Goal: Task Accomplishment & Management: Manage account settings

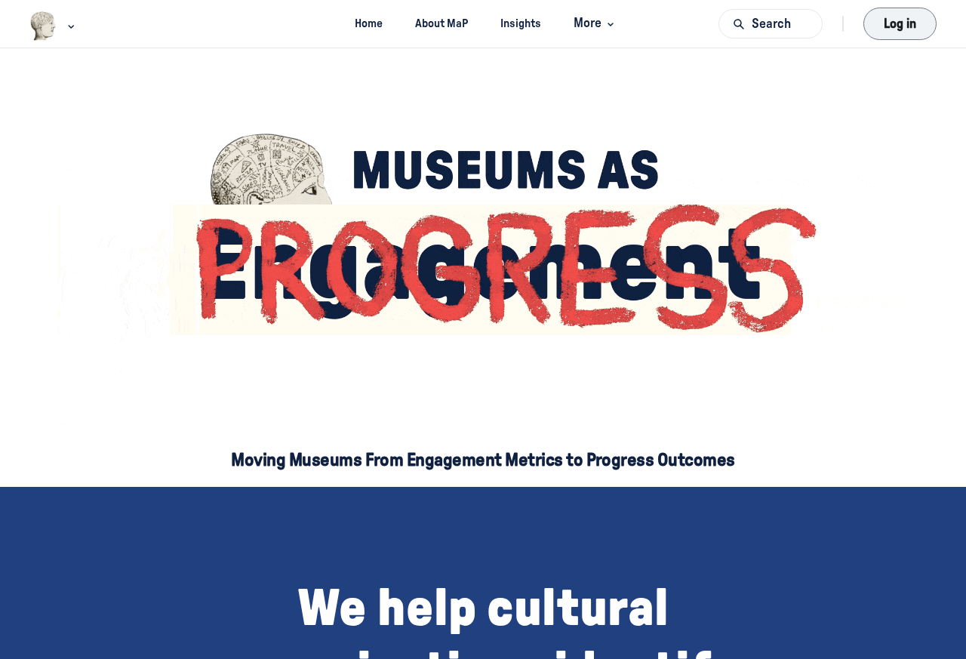
click at [900, 23] on button "Log in" at bounding box center [900, 24] width 73 height 32
click at [899, 23] on button "Log in" at bounding box center [900, 24] width 73 height 32
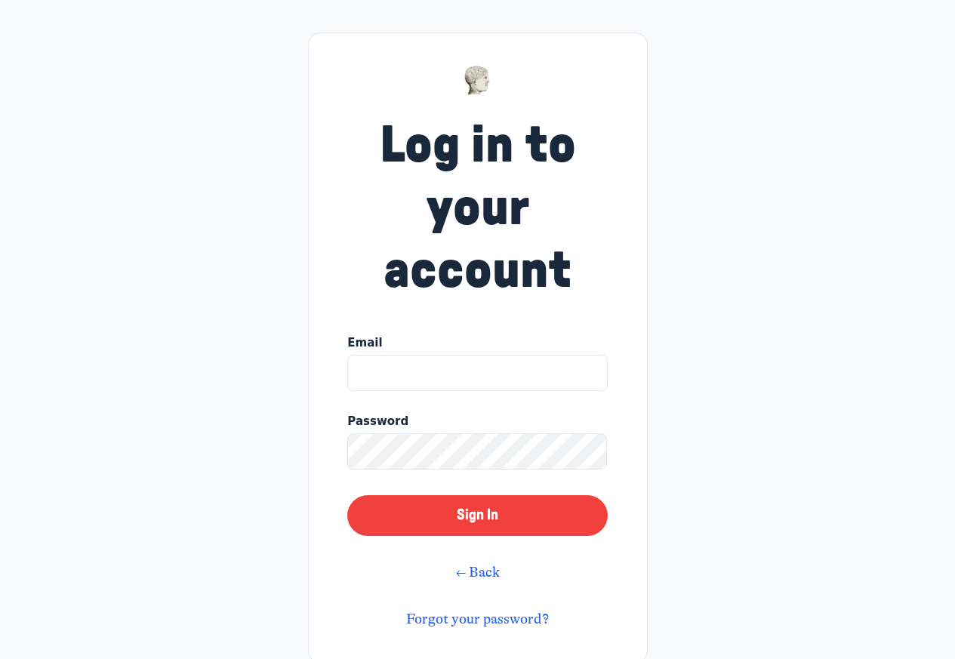
click at [402, 365] on input "Email" at bounding box center [477, 373] width 260 height 36
click at [380, 369] on input "Email" at bounding box center [477, 373] width 260 height 36
type input ";"
click at [472, 374] on input "Email" at bounding box center [477, 373] width 260 height 36
type input "kyle@museumprogress.com"
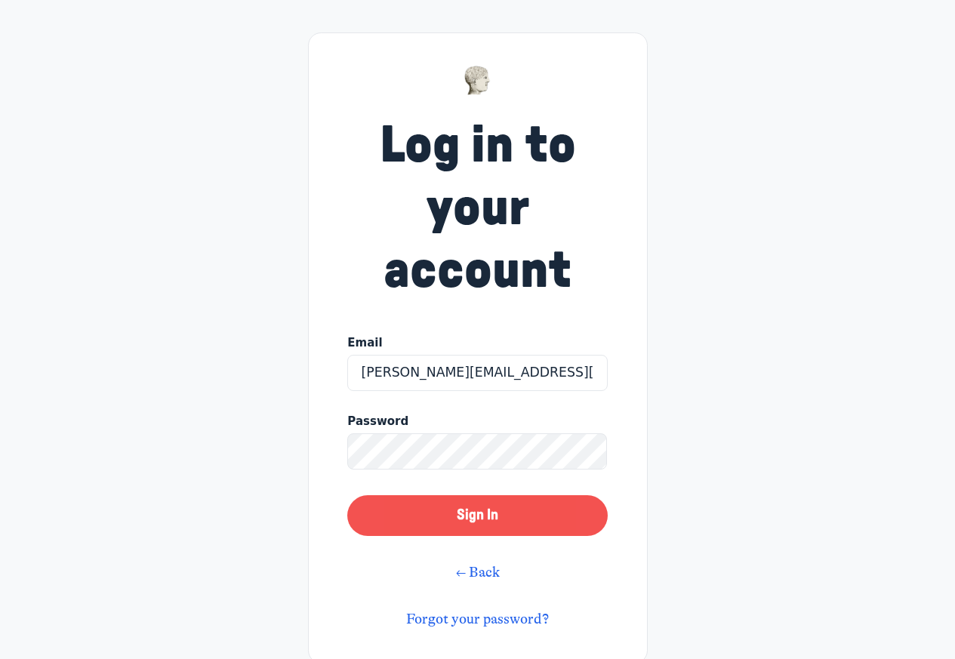
click at [488, 505] on button "Sign In" at bounding box center [477, 515] width 260 height 41
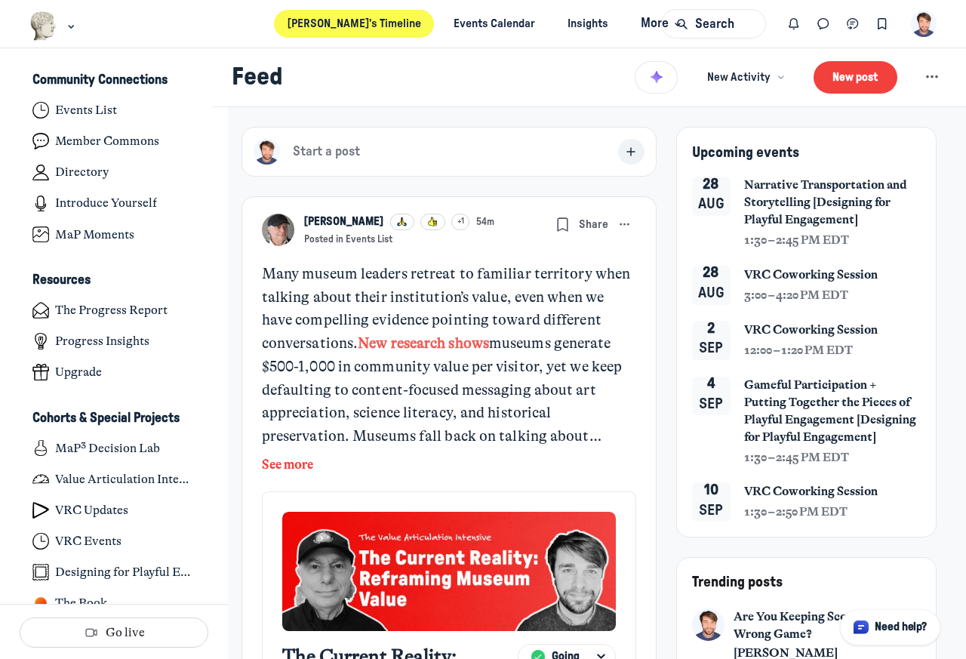
scroll to position [4424, 2967]
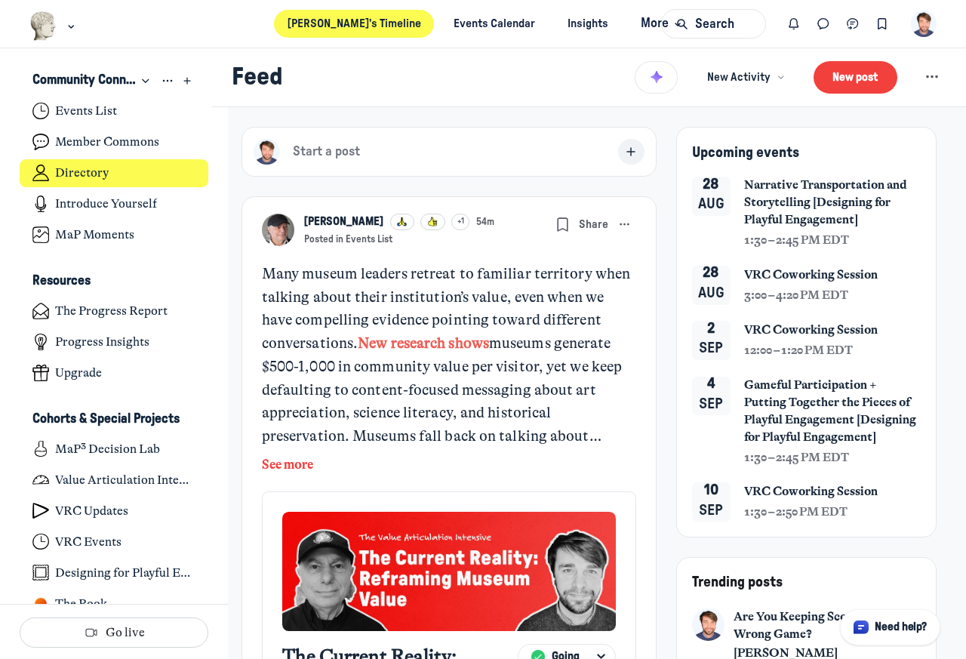
click at [92, 171] on h4 "Directory" at bounding box center [82, 172] width 54 height 15
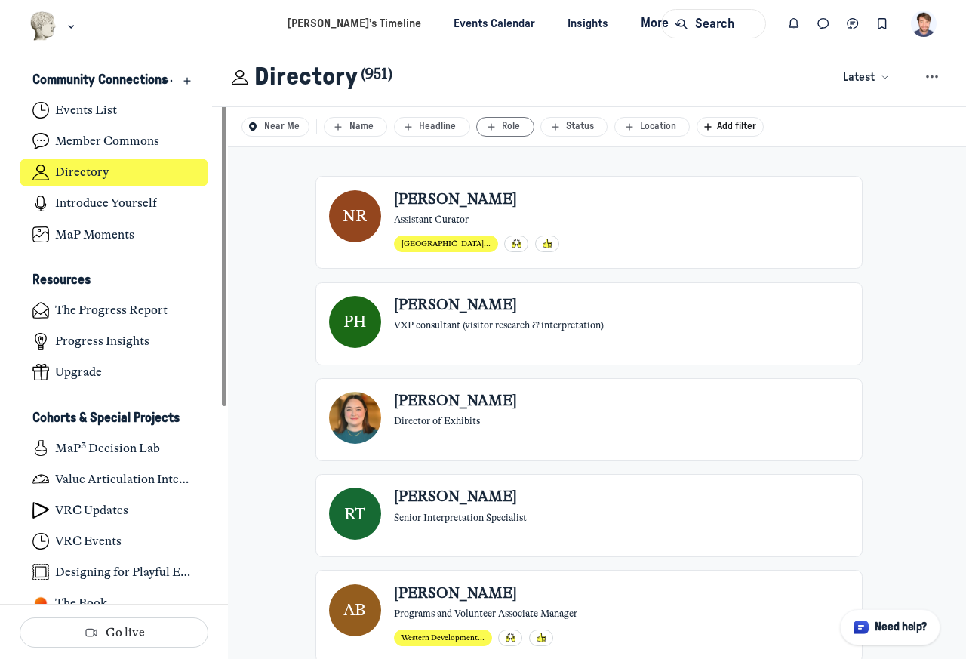
click at [510, 127] on div "Role" at bounding box center [505, 126] width 43 height 13
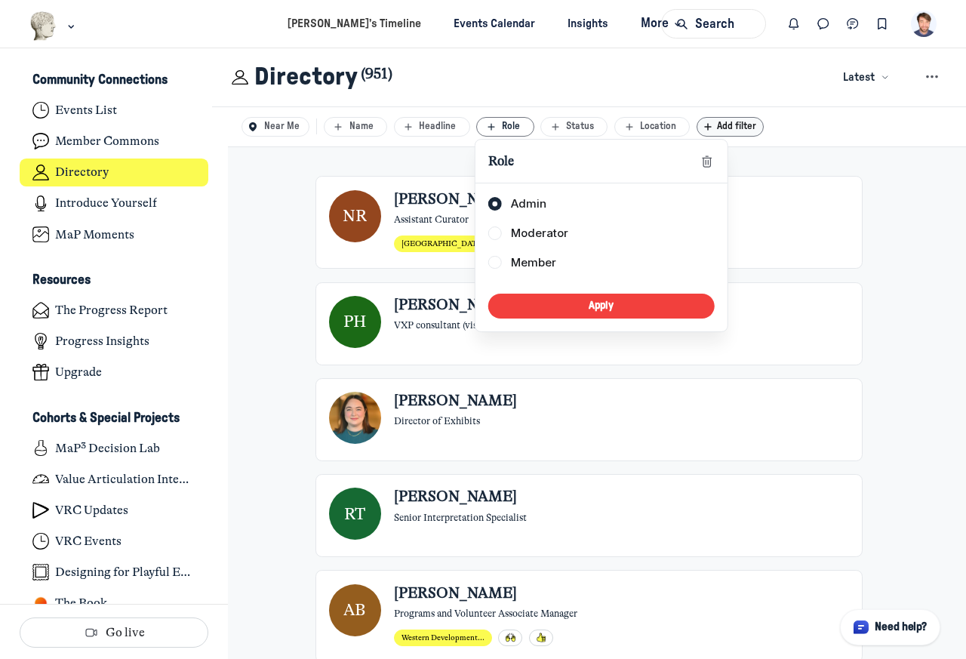
click at [733, 125] on span "Add filter" at bounding box center [740, 127] width 46 height 10
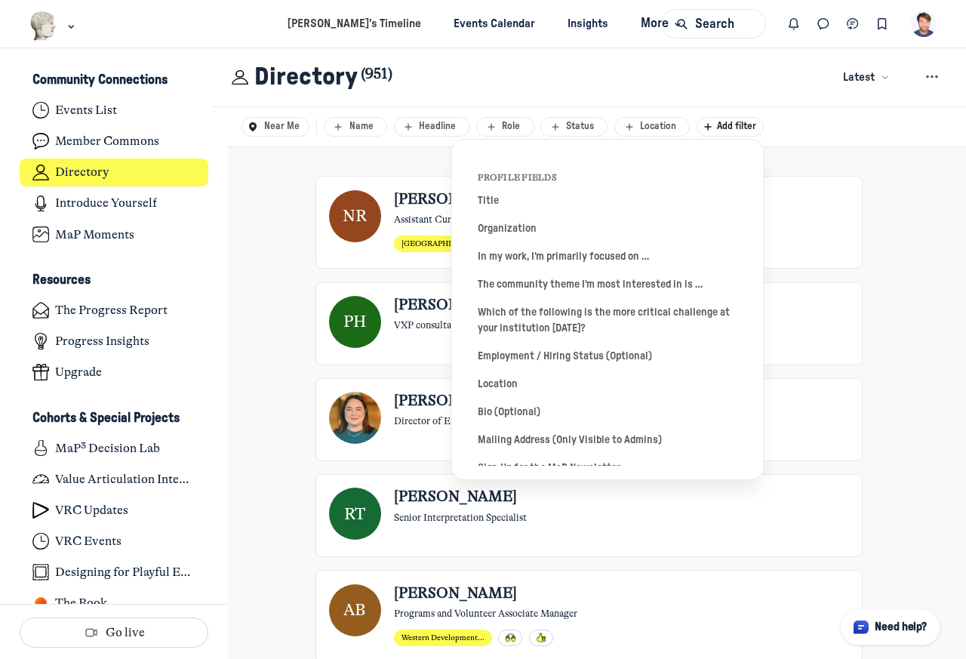
scroll to position [291, 0]
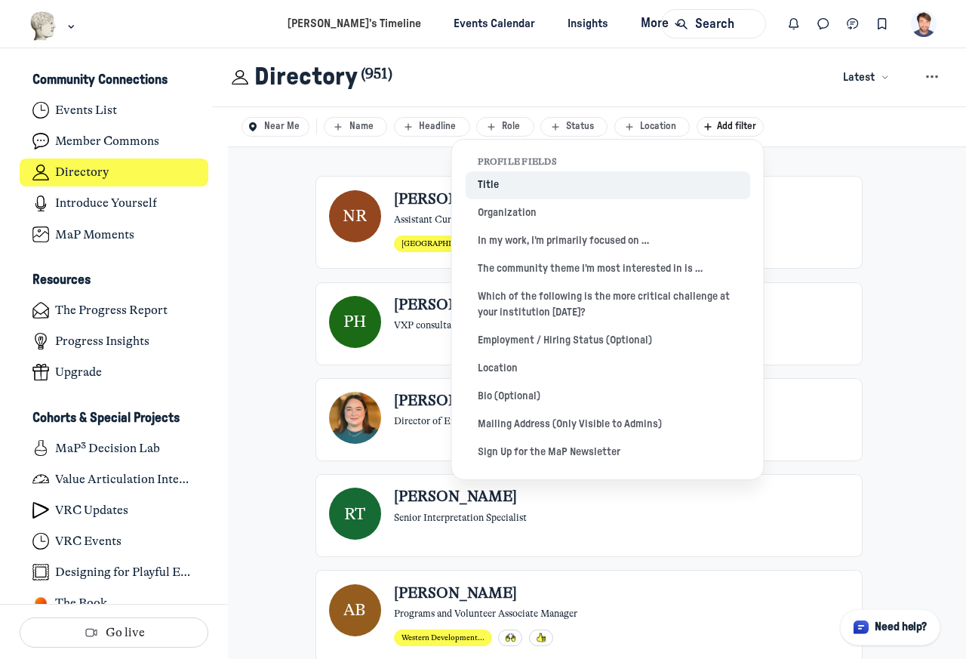
click at [488, 185] on button "Title" at bounding box center [607, 185] width 285 height 28
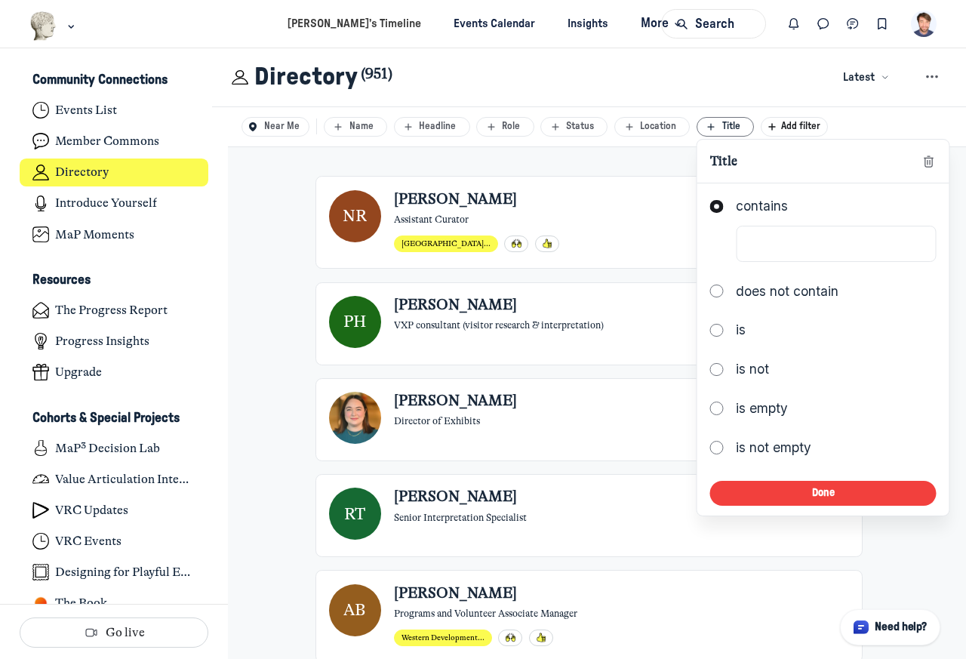
click at [759, 242] on input "Main Content" at bounding box center [836, 244] width 200 height 36
type input "Director"
click at [821, 497] on button "Done" at bounding box center [823, 493] width 226 height 25
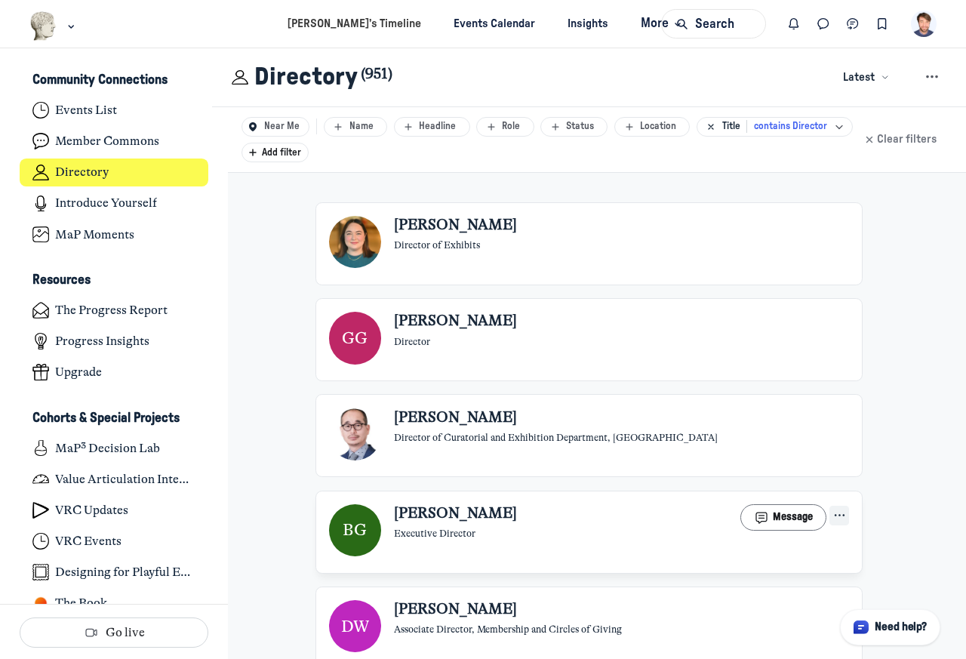
click at [842, 519] on button "Actions" at bounding box center [840, 516] width 20 height 20
click at [699, 562] on button "Edit" at bounding box center [752, 562] width 155 height 28
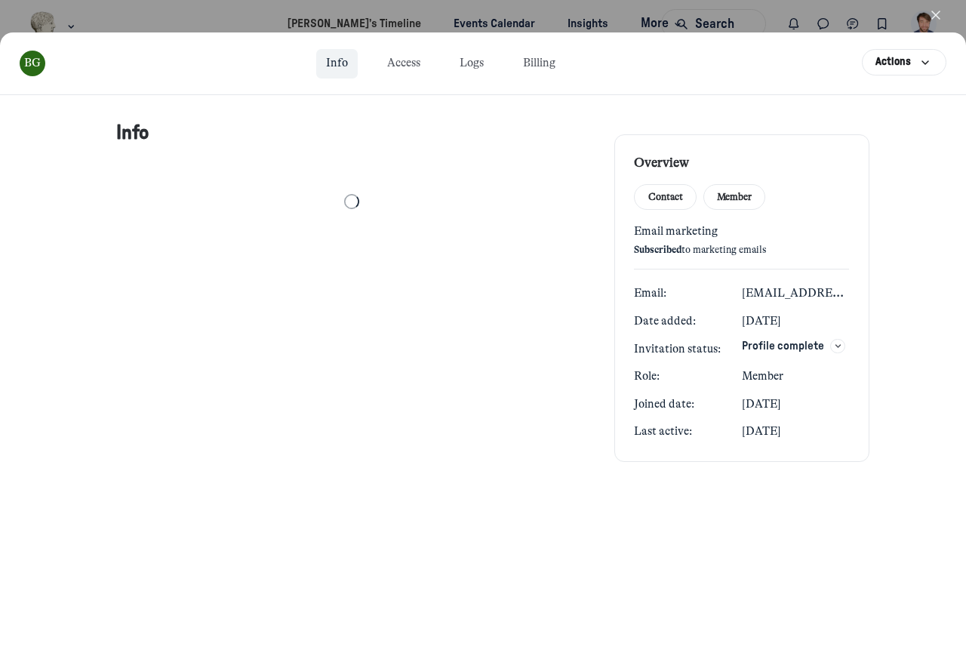
select select "9439"
select select "54318"
select select "24878"
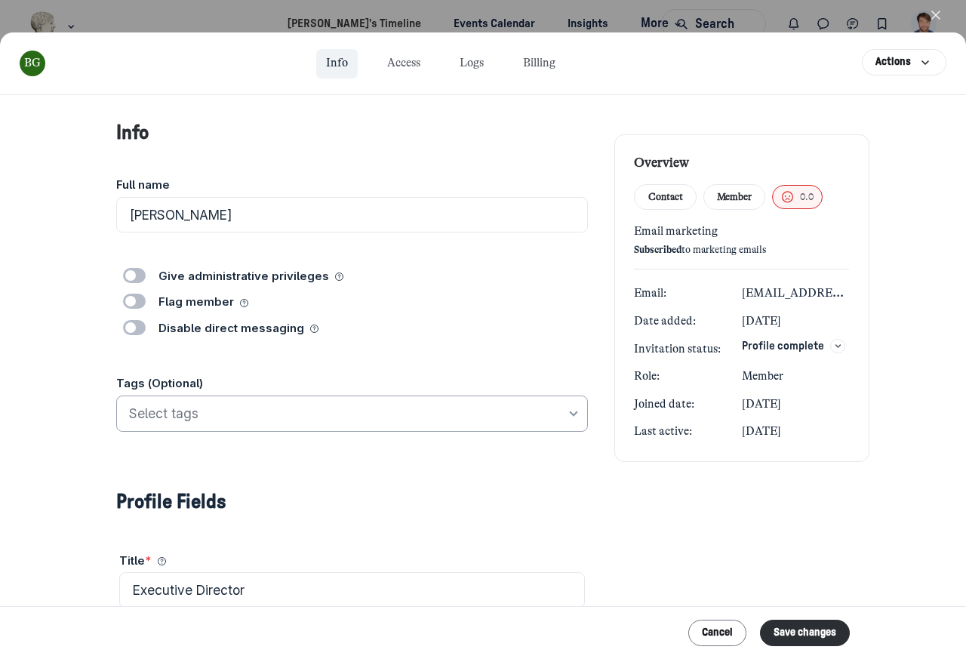
click at [160, 415] on input at bounding box center [347, 414] width 437 height 20
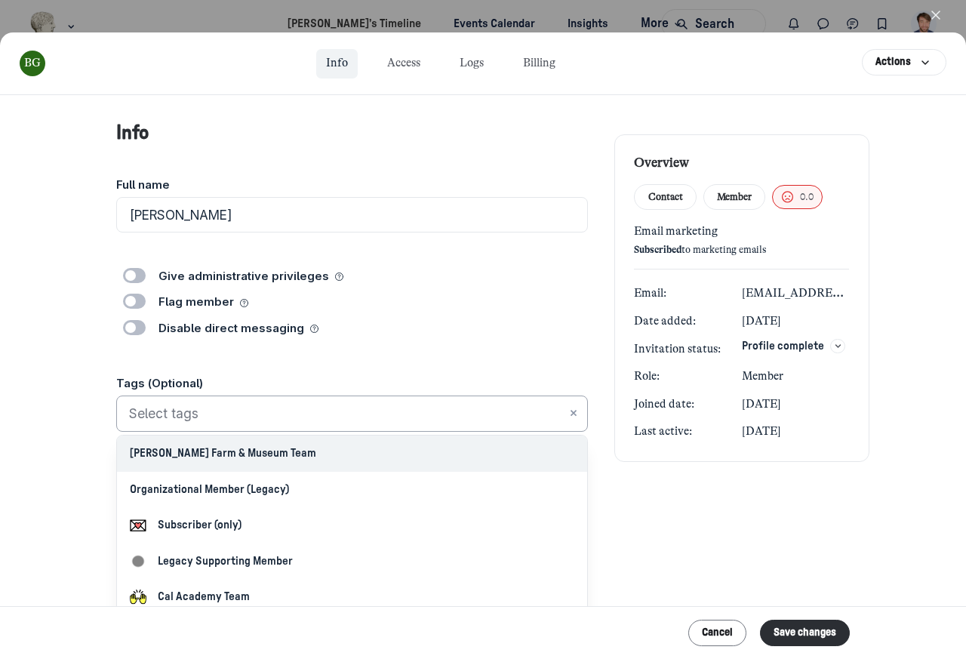
paste input "Director"
type input "Director"
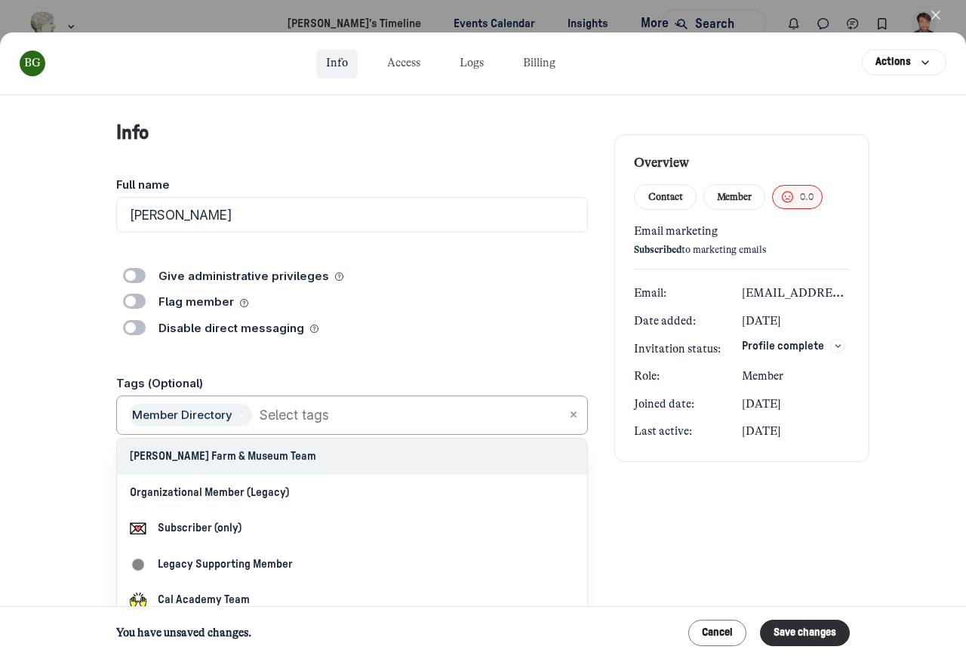
click at [234, 417] on icon "Remove [object Object]" at bounding box center [241, 415] width 15 height 9
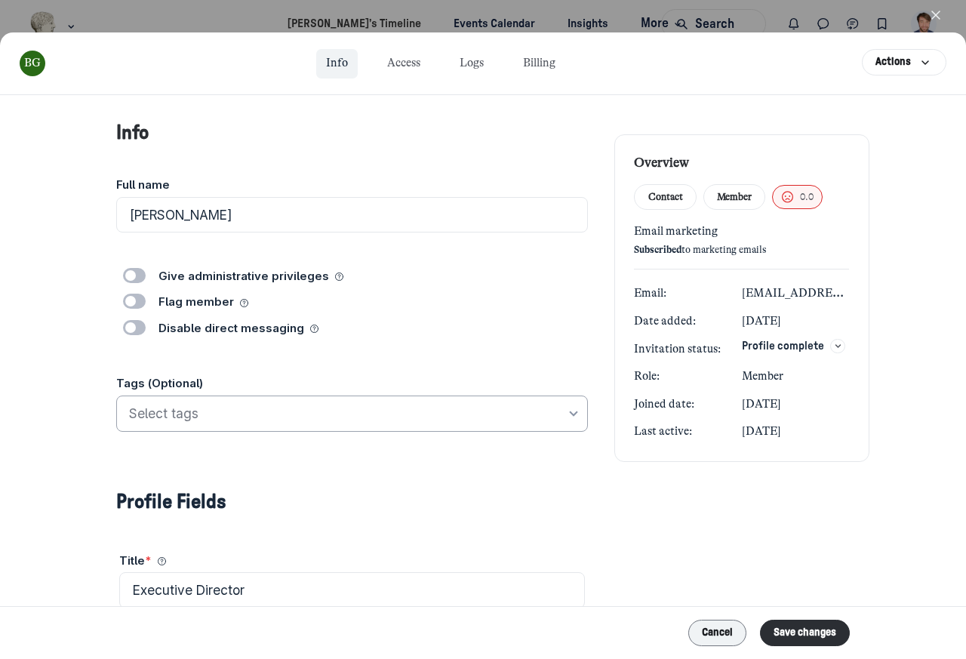
click at [706, 631] on button "Cancel" at bounding box center [717, 633] width 59 height 26
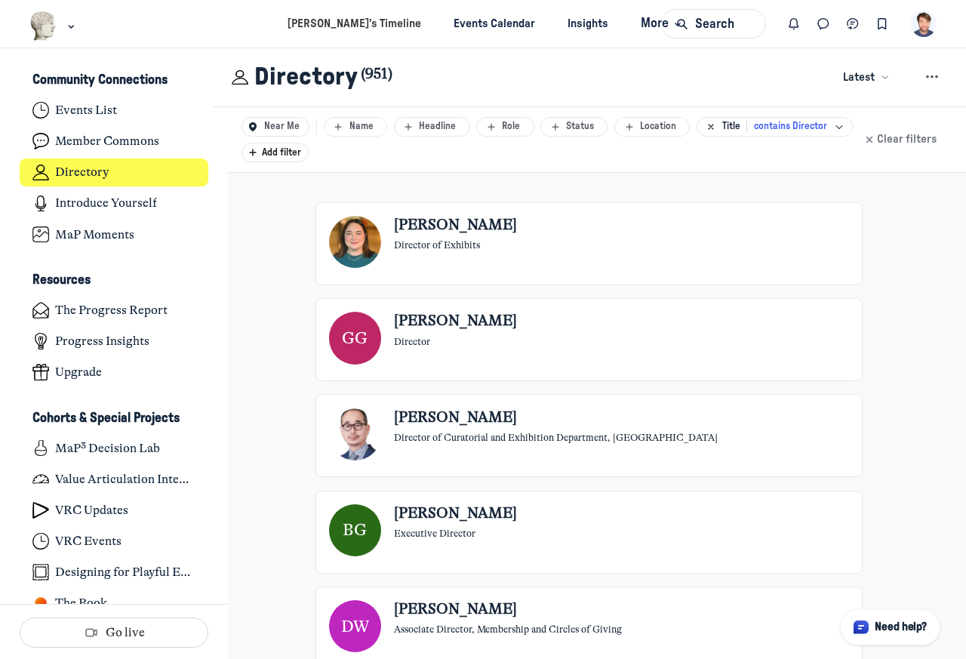
scroll to position [4424, 2967]
click at [641, 23] on span "More" at bounding box center [663, 24] width 45 height 20
click at [922, 23] on img "User menu options" at bounding box center [924, 24] width 26 height 26
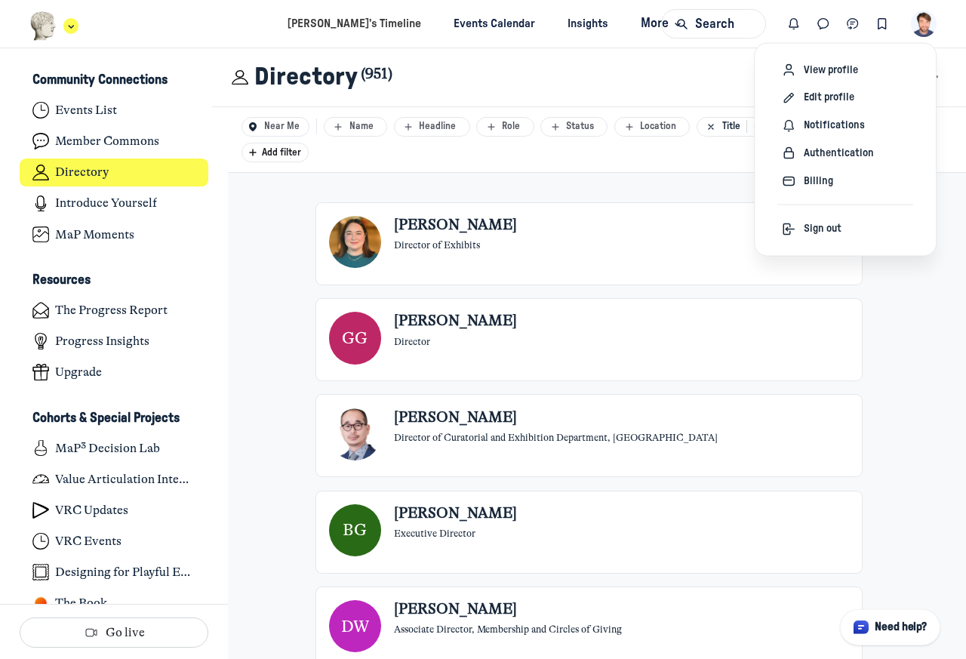
click at [73, 25] on icon "Main navigation bar" at bounding box center [70, 26] width 15 height 9
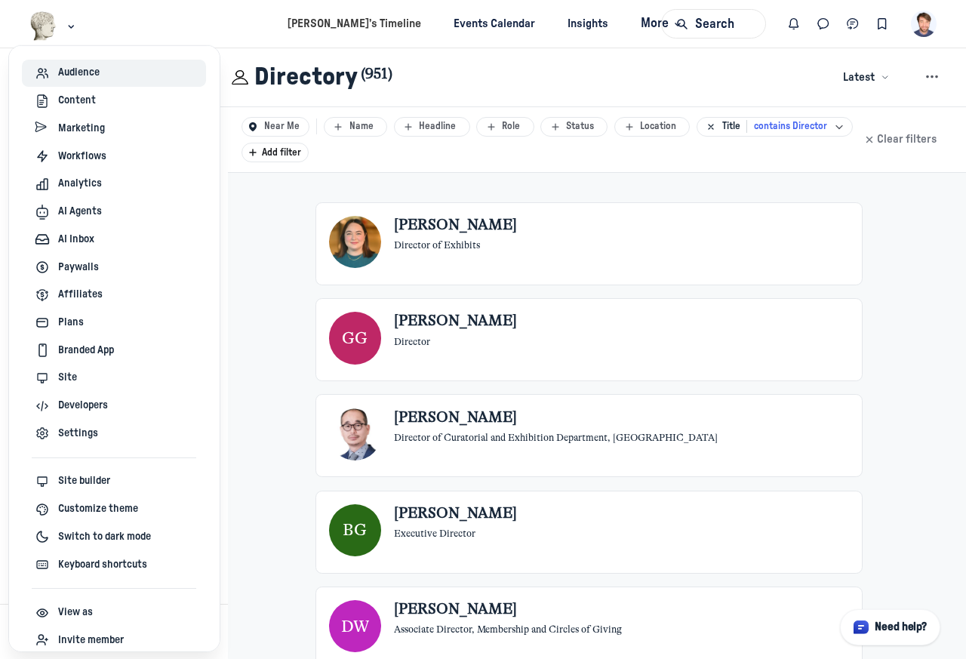
click at [79, 74] on span "Audience" at bounding box center [79, 73] width 42 height 16
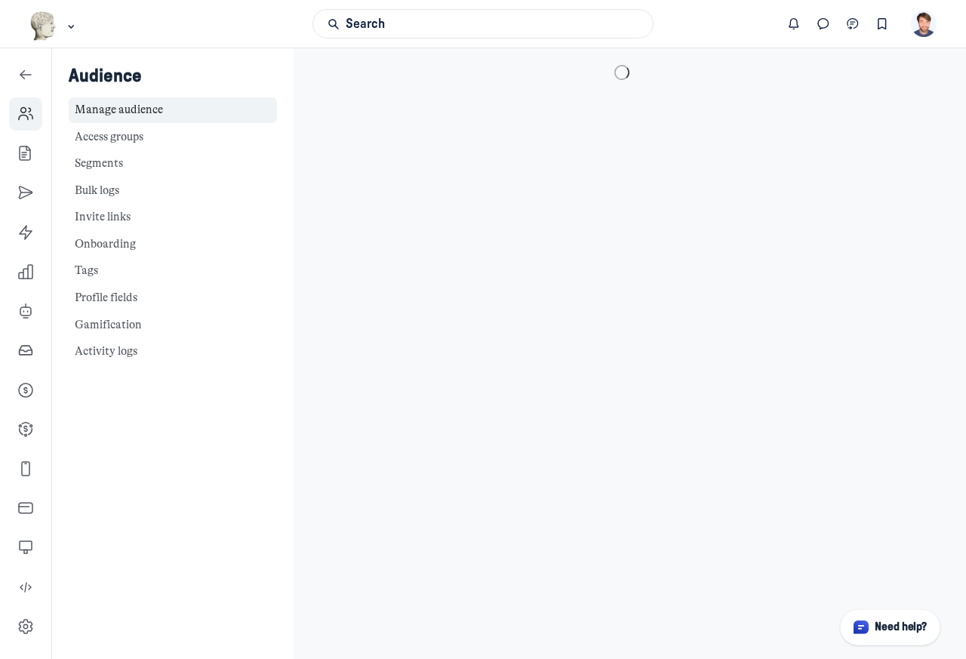
scroll to position [4658, 2167]
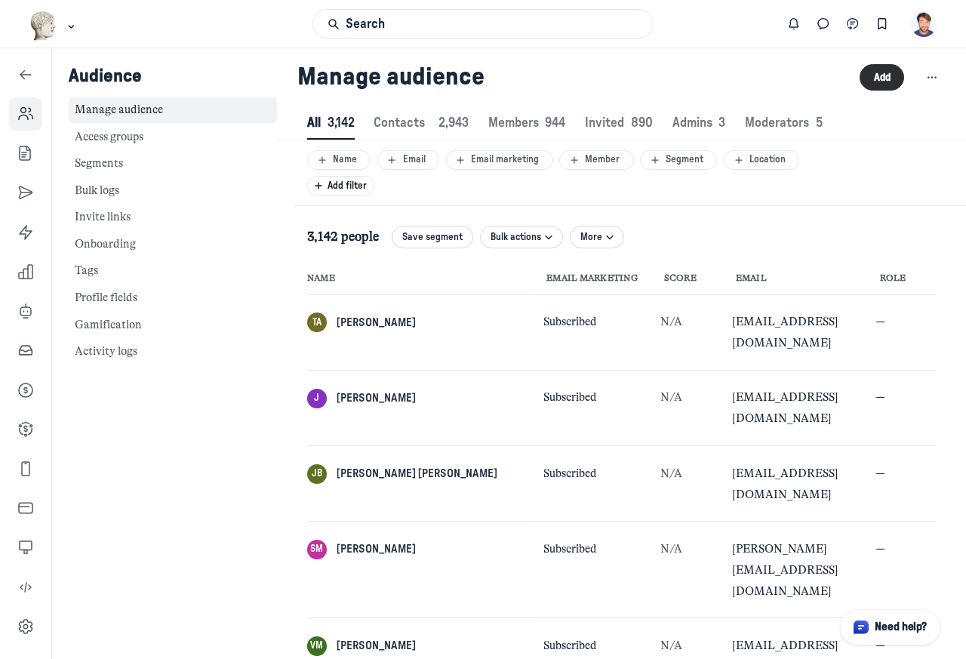
scroll to position [2050, 4694]
click at [350, 186] on span "Add filter" at bounding box center [351, 186] width 46 height 10
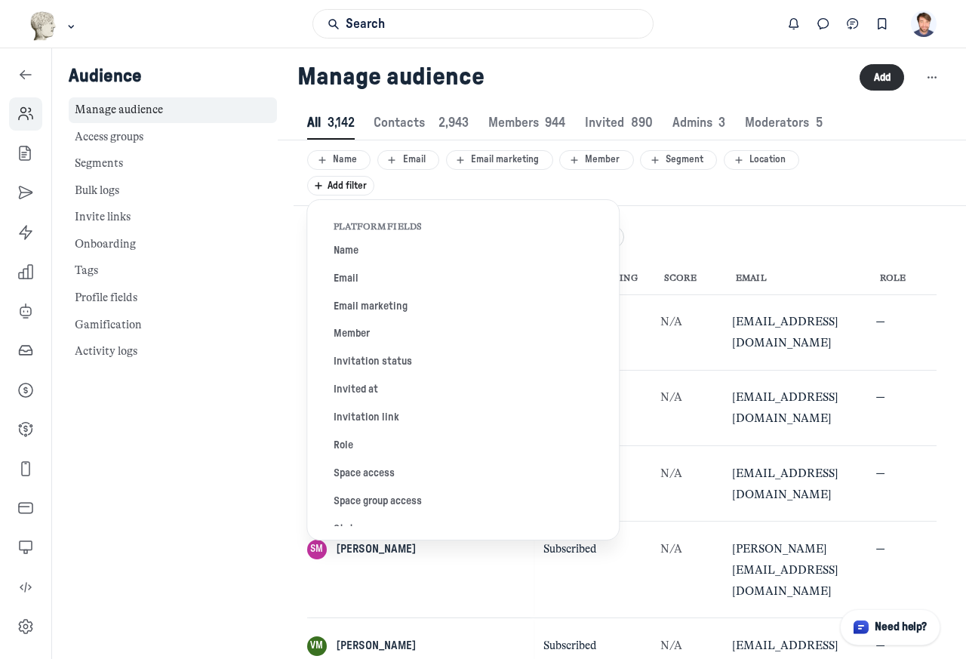
scroll to position [544, 0]
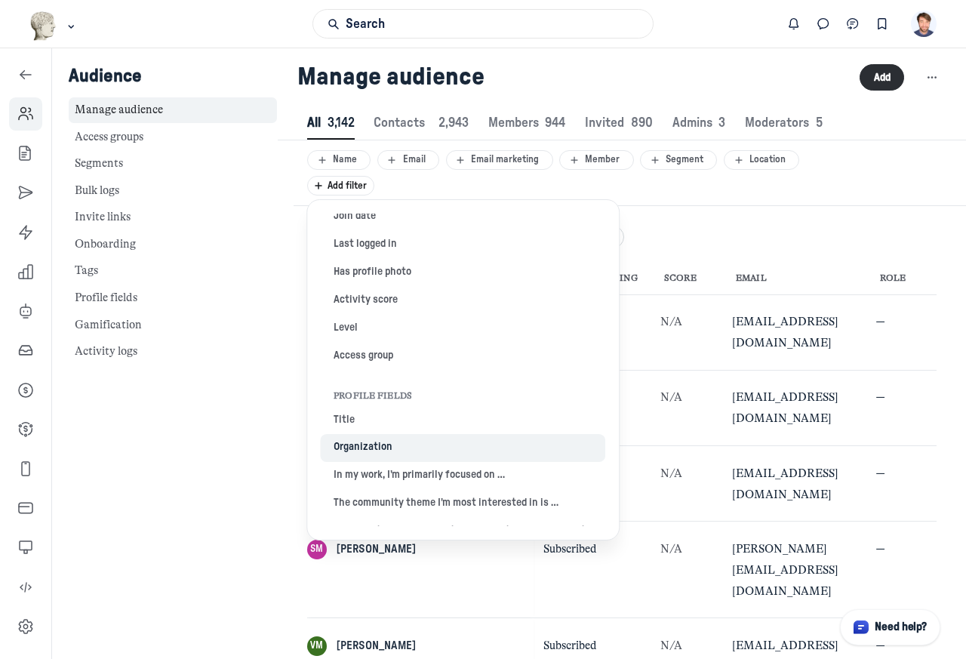
click at [345, 448] on button "Organization" at bounding box center [463, 448] width 285 height 28
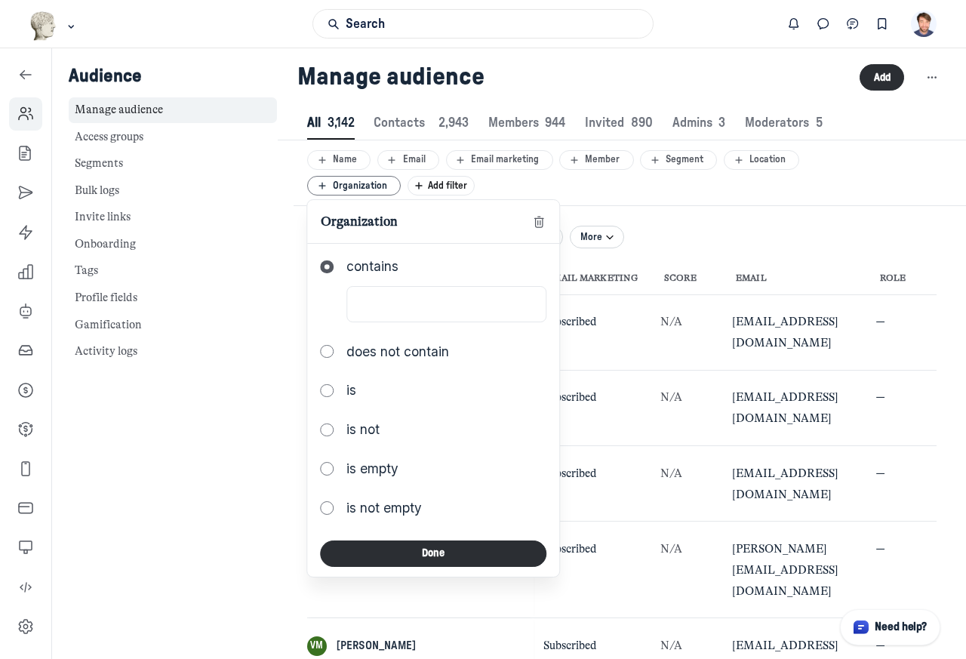
click at [534, 223] on use "button" at bounding box center [538, 222] width 9 height 11
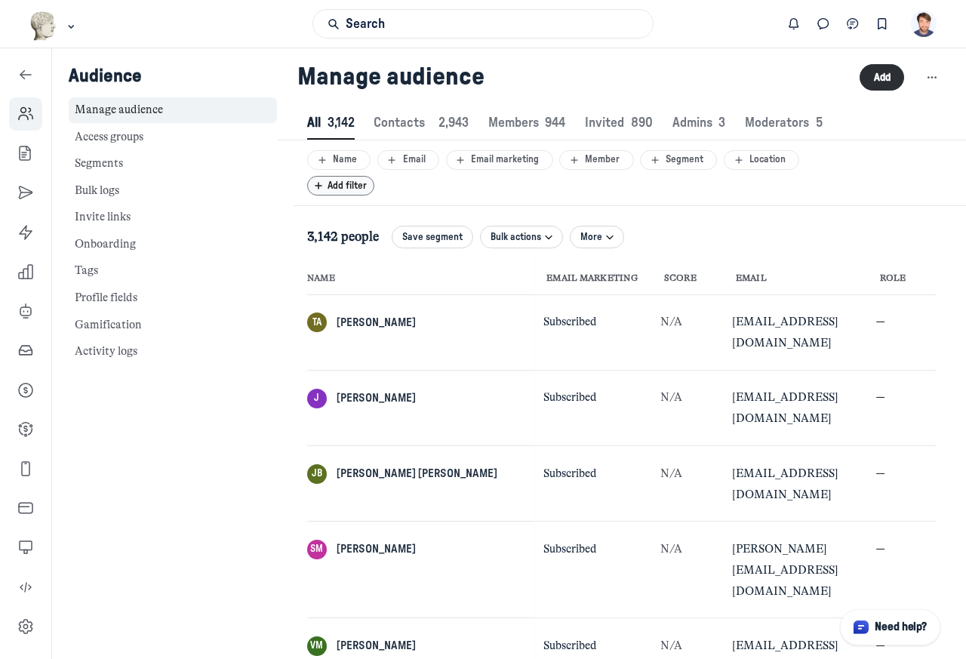
click at [347, 186] on span "Add filter" at bounding box center [351, 186] width 46 height 10
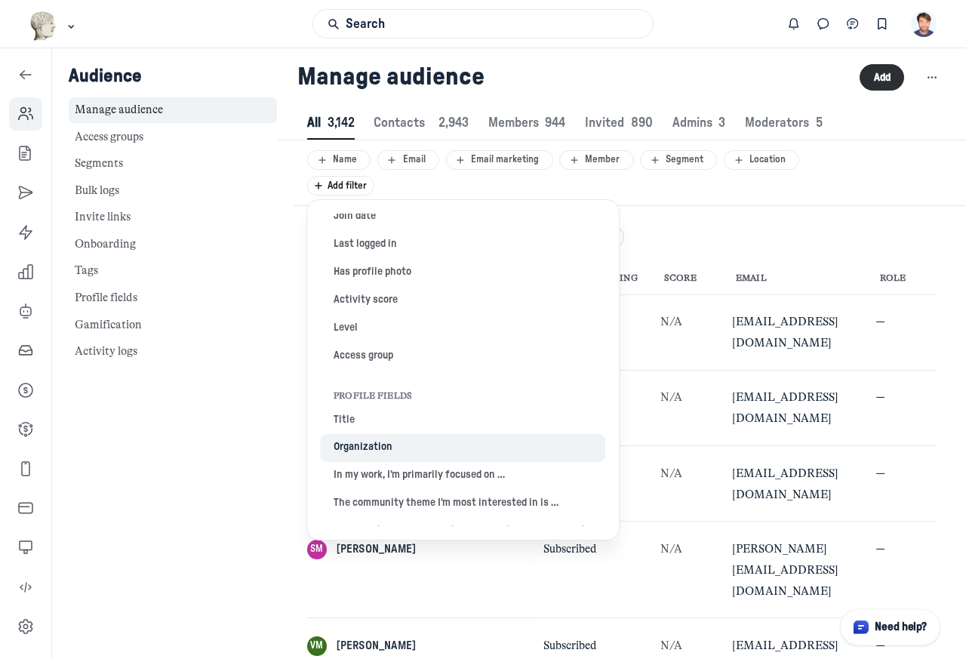
click at [345, 446] on button "Organization" at bounding box center [463, 448] width 285 height 28
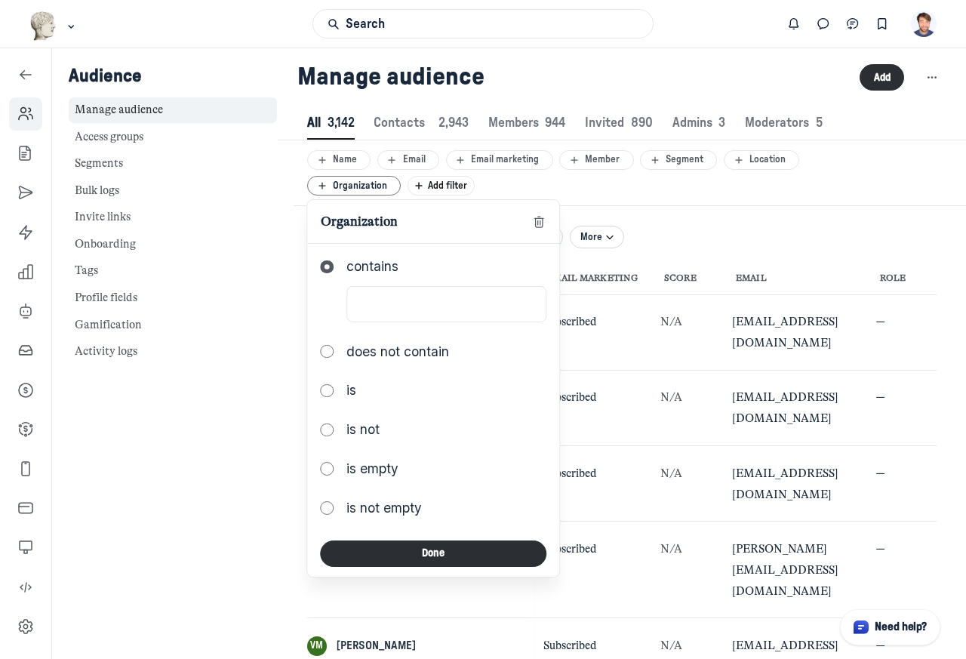
click at [536, 223] on icon "button" at bounding box center [538, 222] width 15 height 12
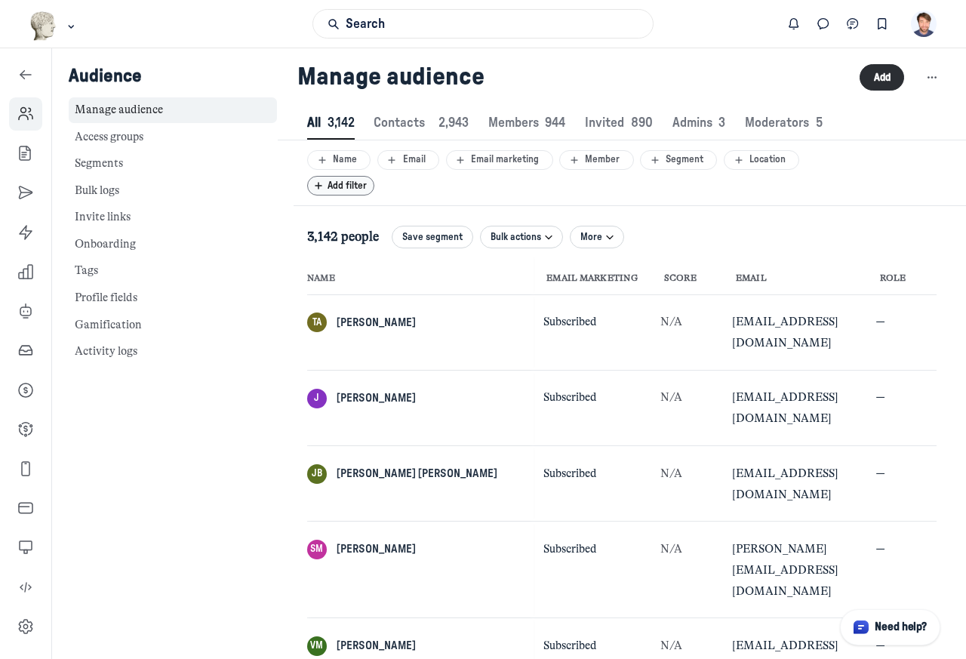
click at [349, 185] on span "Add filter" at bounding box center [351, 186] width 46 height 10
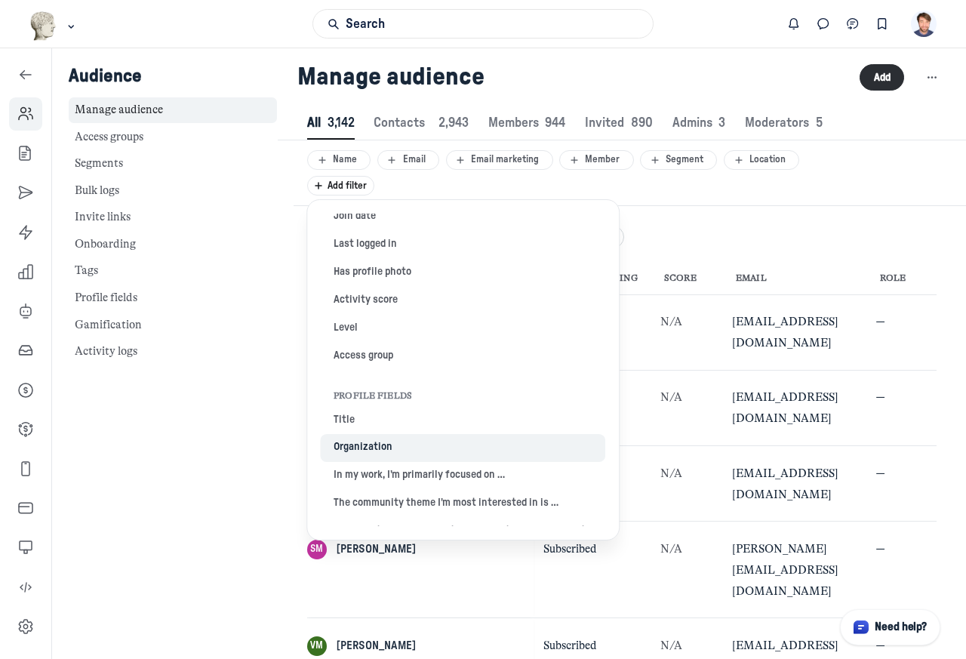
click at [348, 435] on button "Organization" at bounding box center [463, 448] width 285 height 28
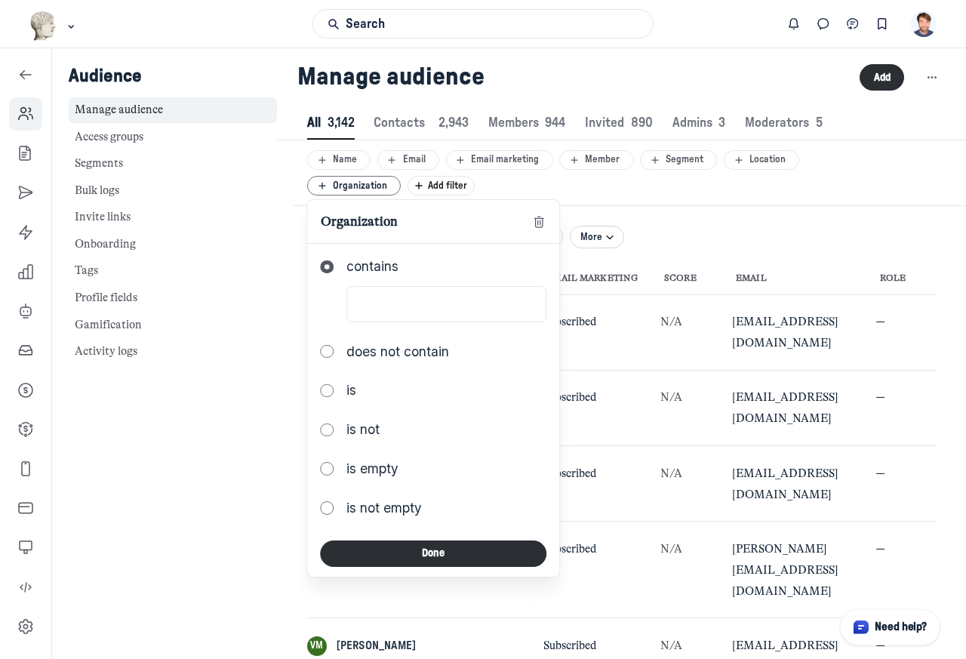
click at [534, 223] on use "button" at bounding box center [538, 222] width 9 height 11
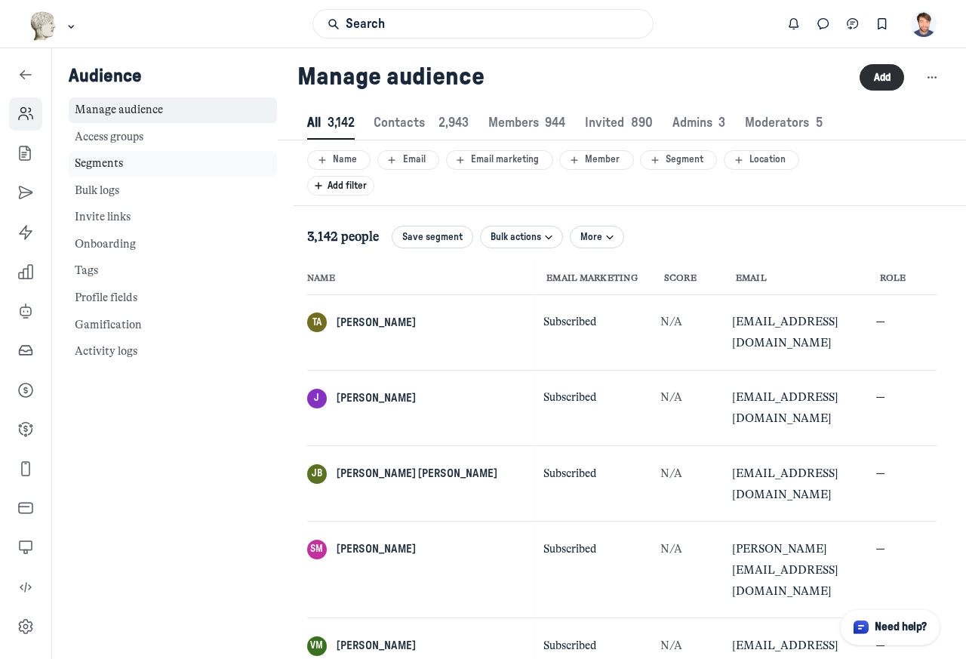
click at [97, 165] on link "Segments" at bounding box center [173, 164] width 208 height 26
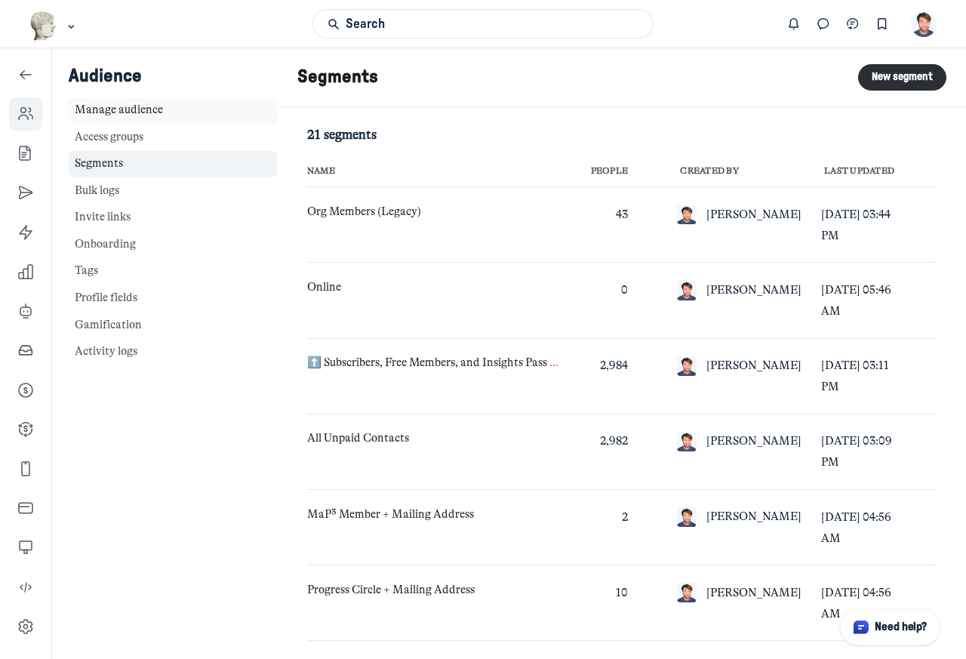
click at [110, 108] on link "Manage audience" at bounding box center [173, 110] width 208 height 26
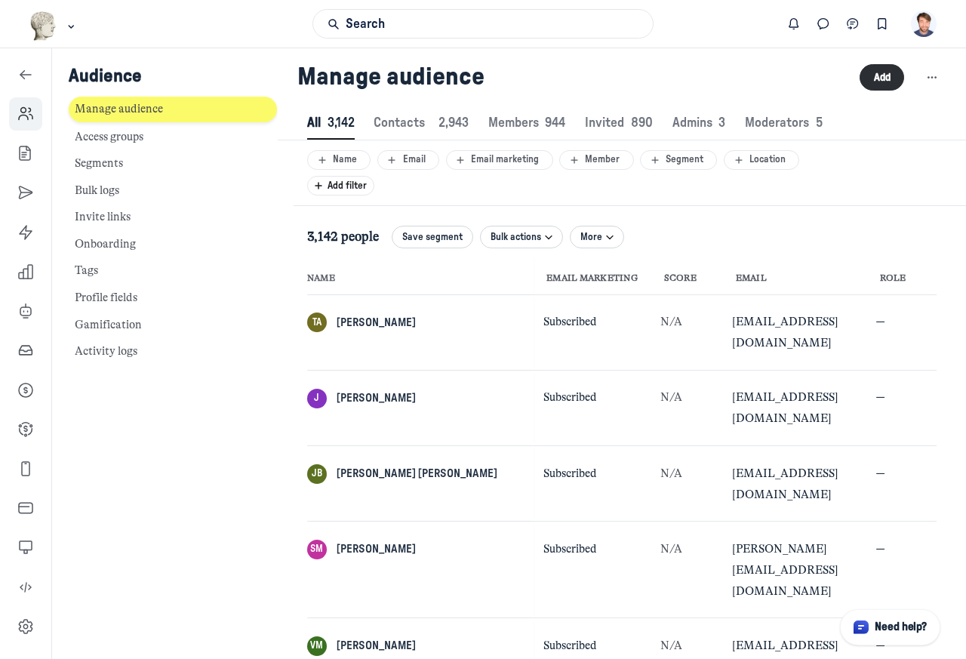
scroll to position [2050, 4694]
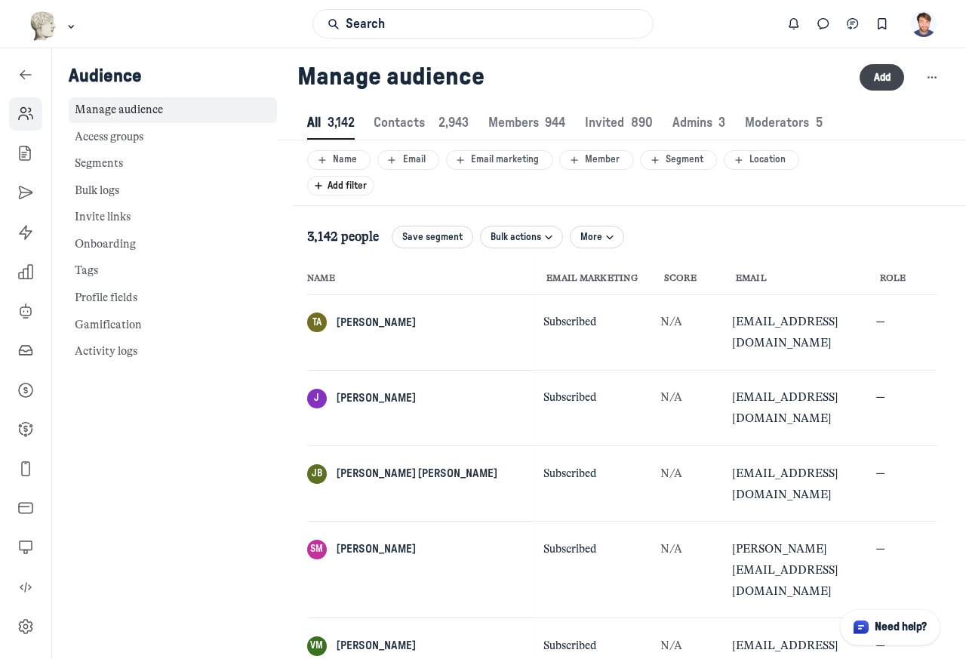
click at [891, 79] on button "Add" at bounding box center [882, 77] width 45 height 26
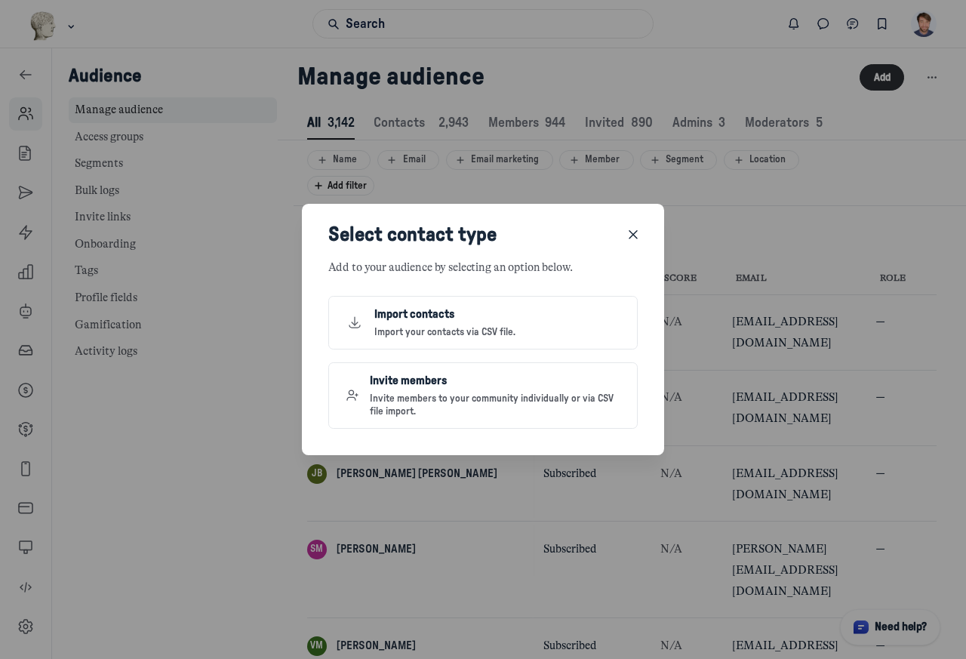
click at [881, 79] on div at bounding box center [483, 329] width 966 height 659
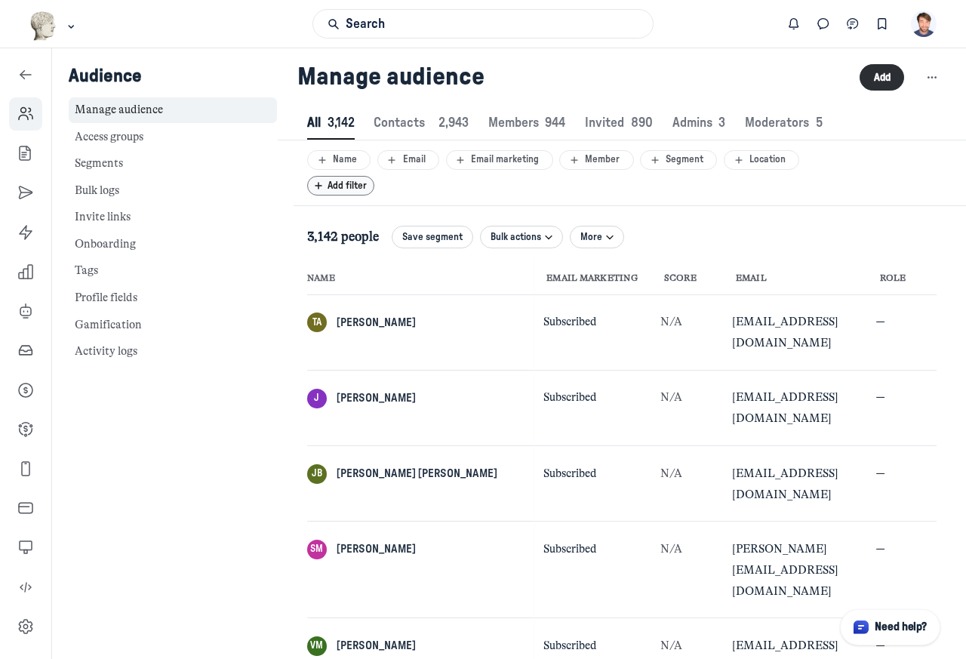
click at [347, 186] on span "Add filter" at bounding box center [351, 186] width 46 height 10
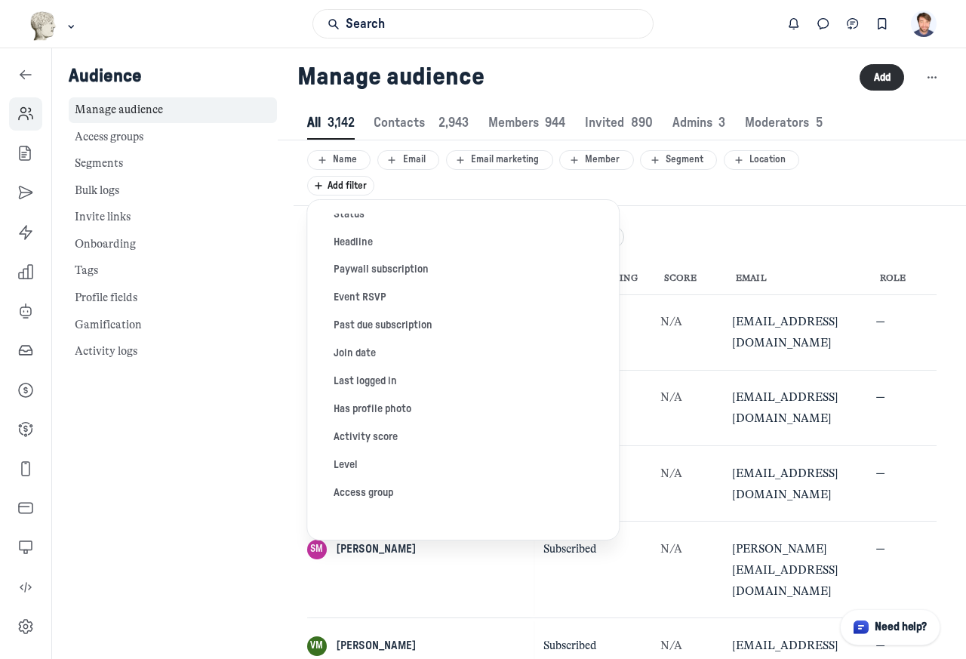
scroll to position [544, 0]
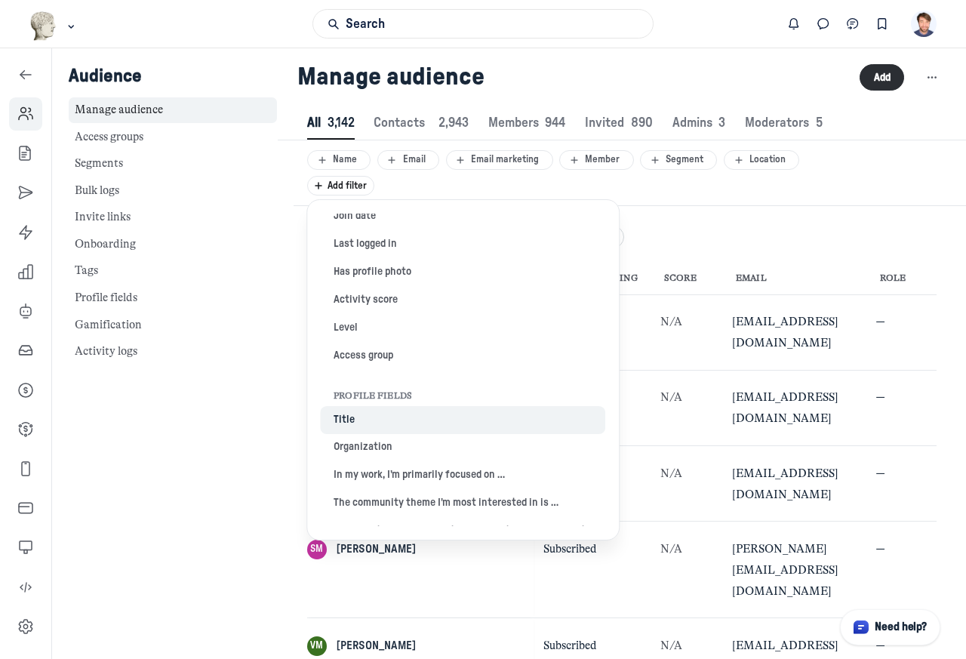
click at [348, 433] on button "Title" at bounding box center [463, 420] width 285 height 28
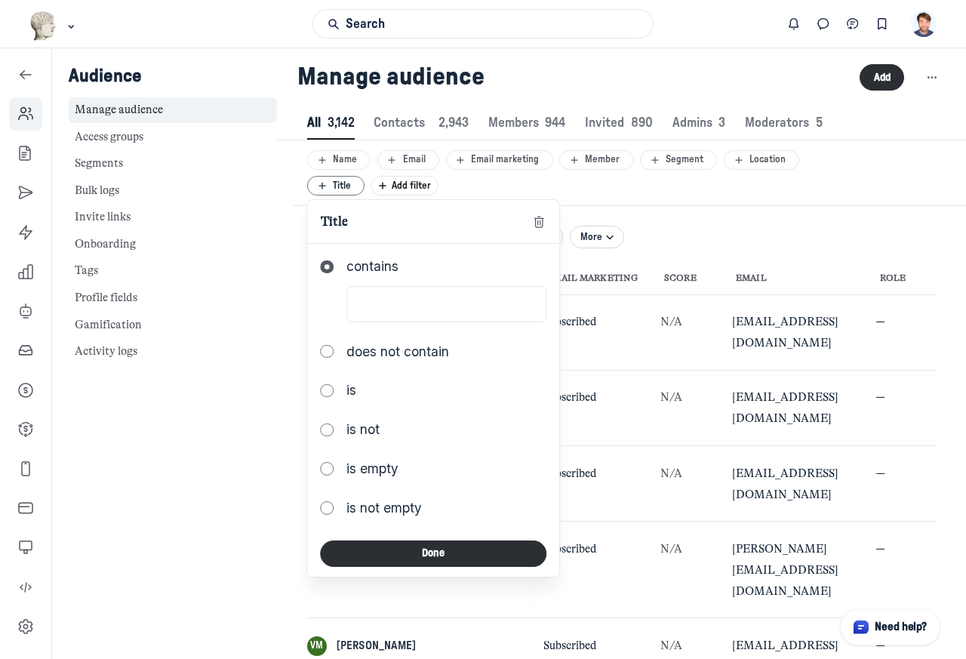
click at [411, 304] on input at bounding box center [446, 304] width 200 height 36
type input "Director"
click at [436, 558] on button "Done" at bounding box center [434, 554] width 226 height 26
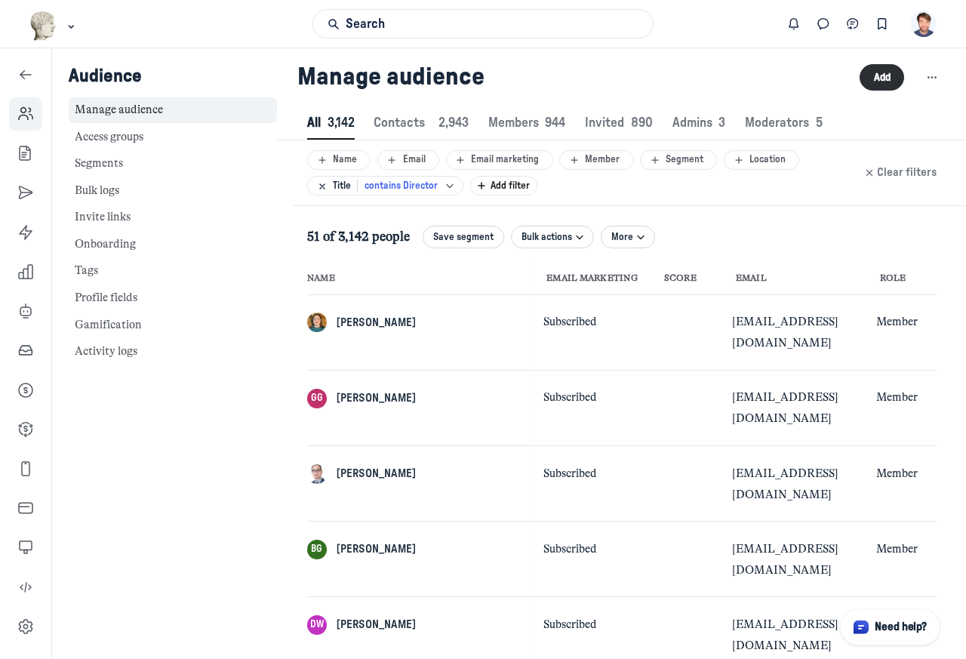
scroll to position [2050, 4694]
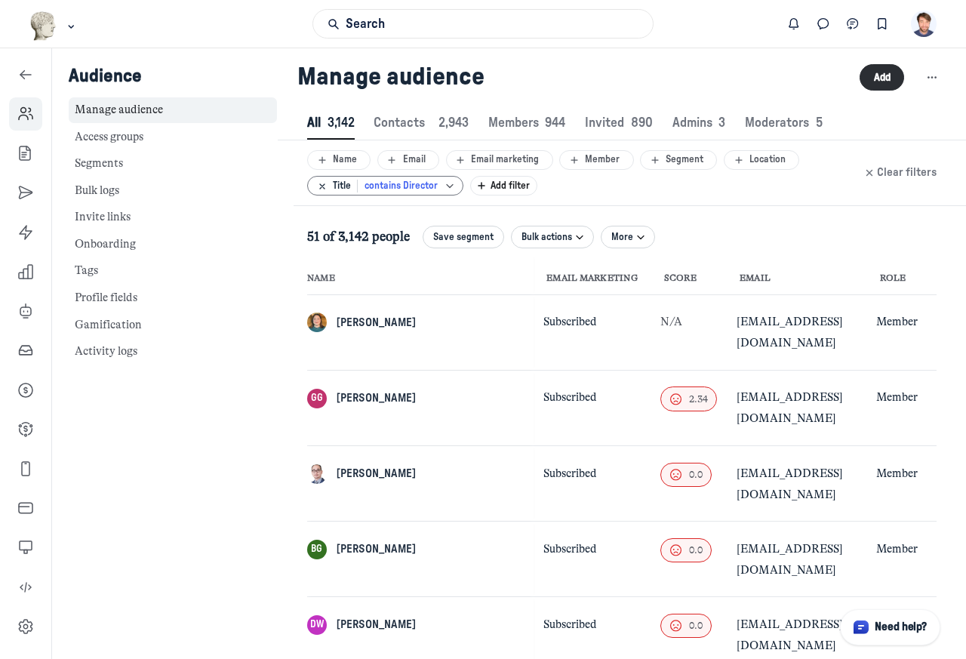
click at [458, 185] on button "Title contains Director" at bounding box center [385, 186] width 156 height 20
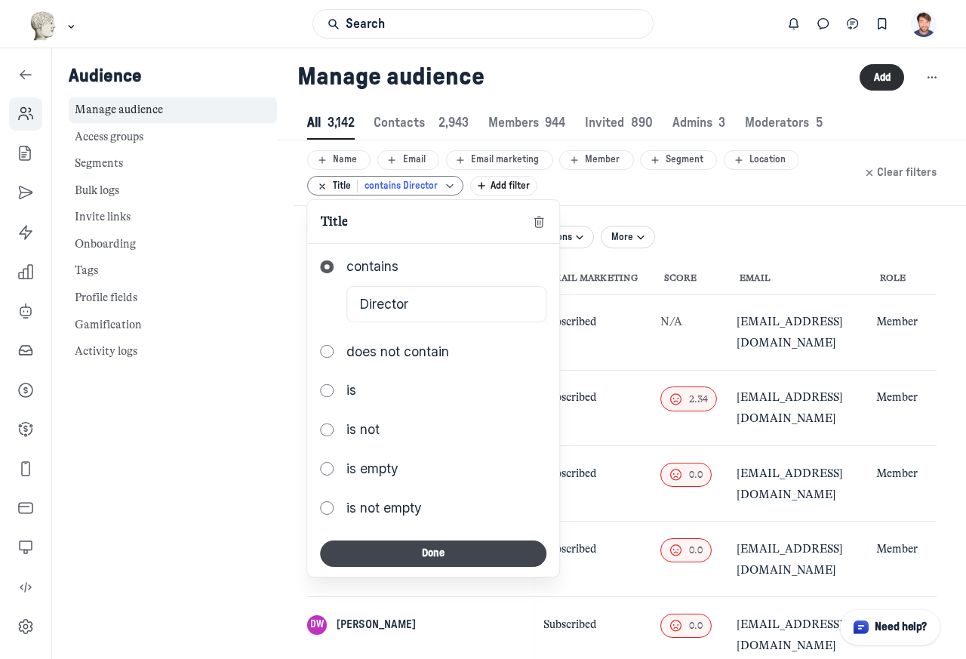
click at [375, 559] on button "Done" at bounding box center [434, 554] width 226 height 26
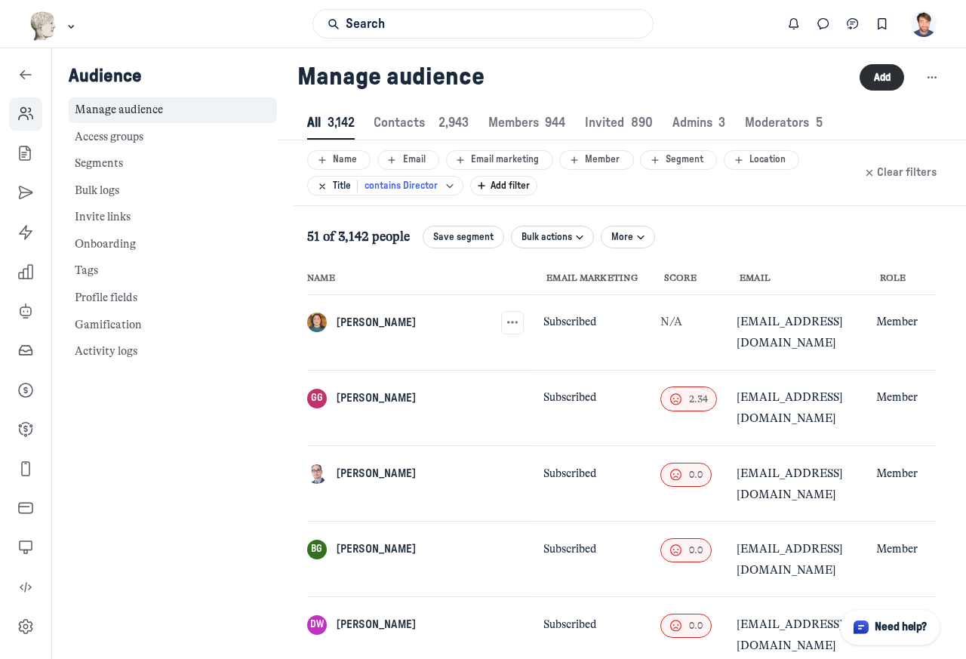
click at [332, 319] on button "AH Abigail Hofbauer" at bounding box center [361, 323] width 109 height 20
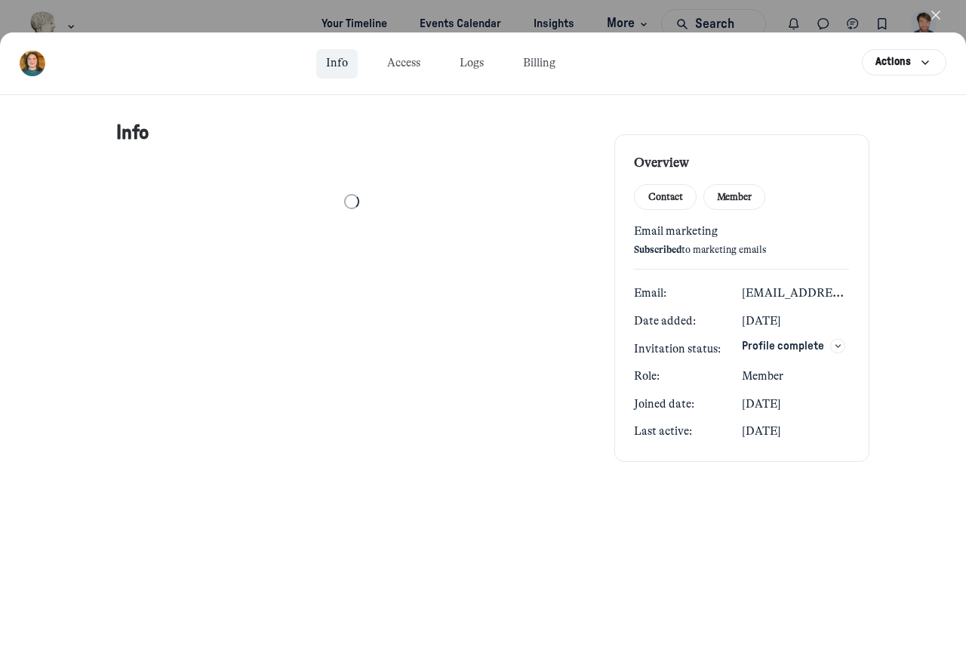
select select "8337"
select select "54313"
select select "24879"
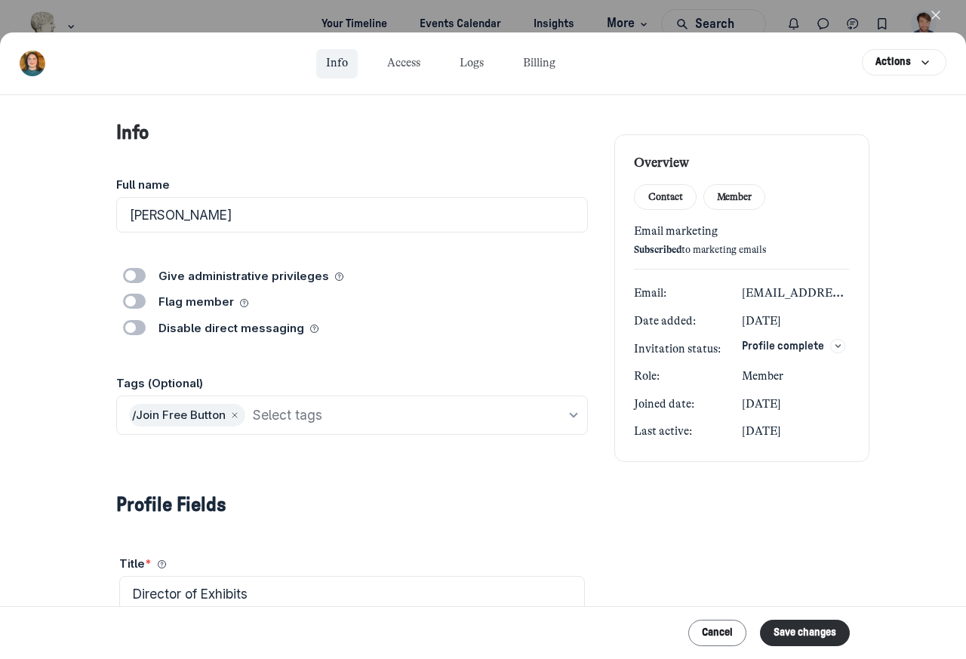
click at [351, 325] on label "Disable direct messaging" at bounding box center [374, 328] width 430 height 17
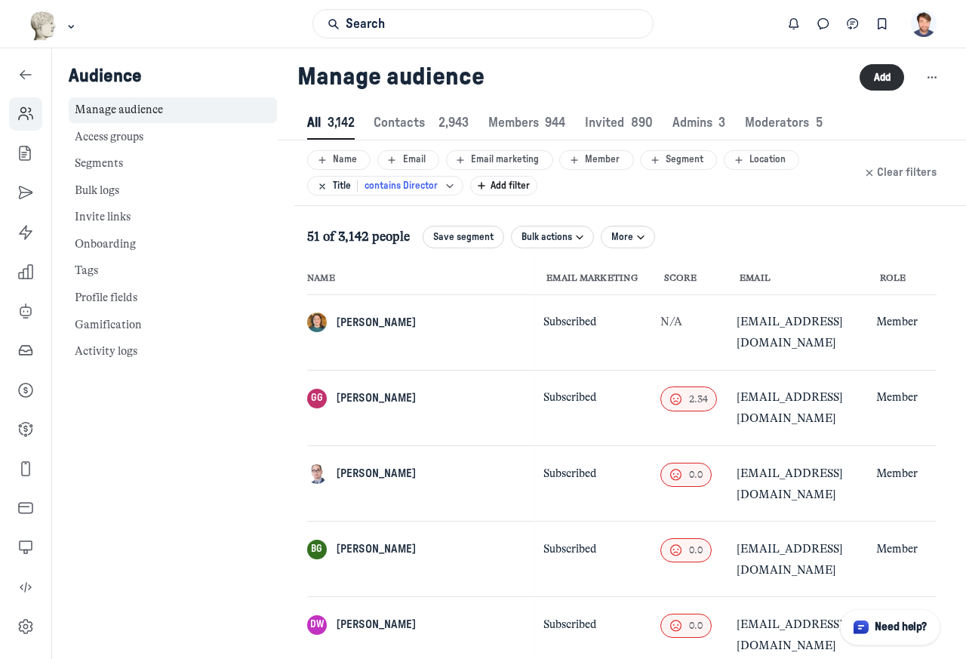
scroll to position [2050, 4694]
click at [941, 21] on div "Search" at bounding box center [483, 24] width 966 height 48
click at [356, 390] on span "Gary Gonya" at bounding box center [376, 398] width 79 height 17
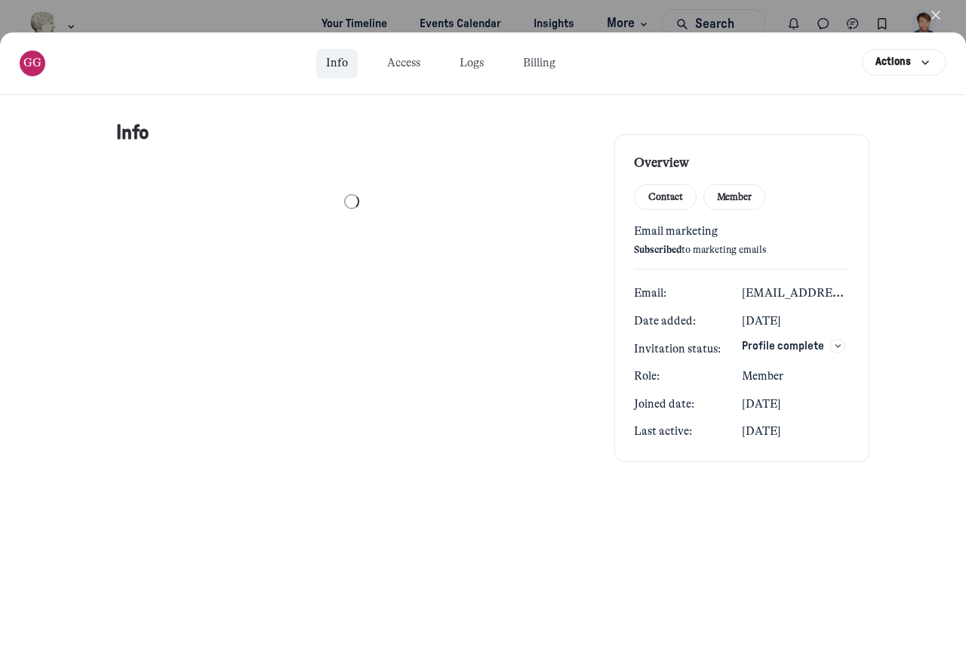
select select "10973"
select select "54313"
select select "63904"
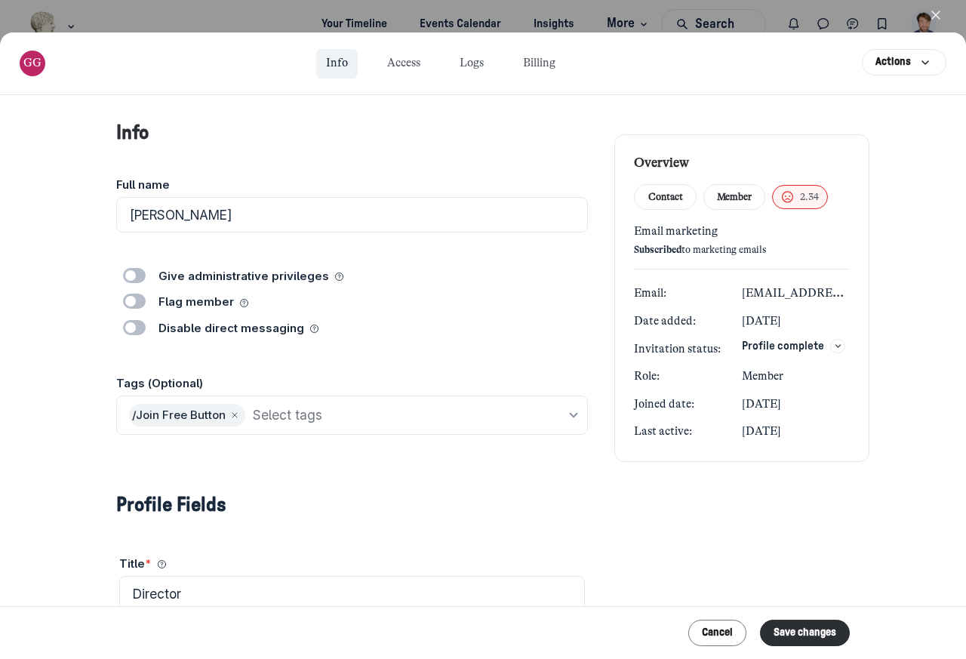
click at [345, 389] on label "Tags (Optional)" at bounding box center [352, 383] width 472 height 17
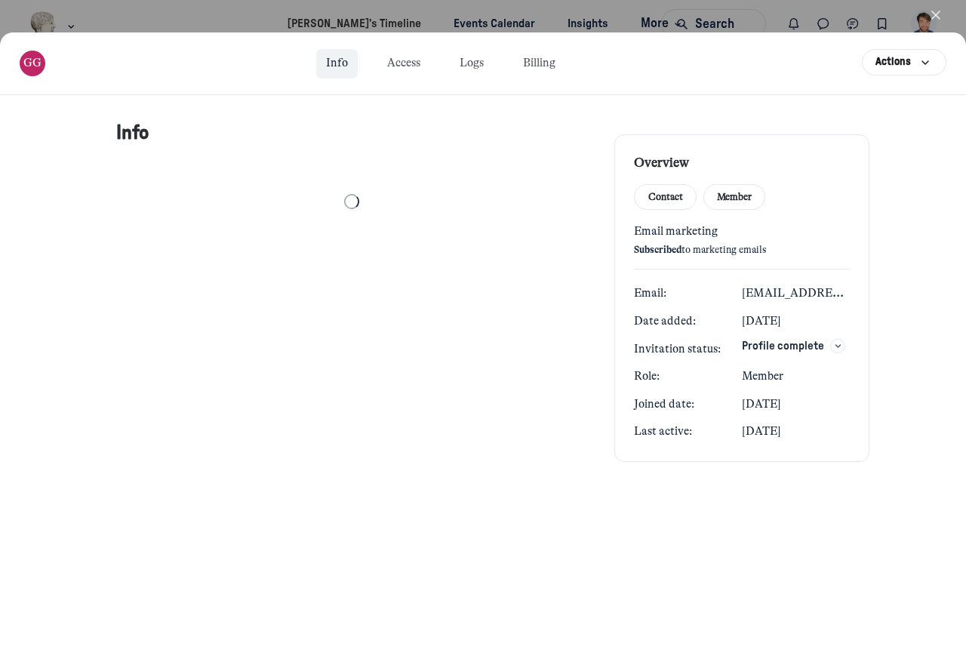
select select "10973"
select select "54313"
select select "63904"
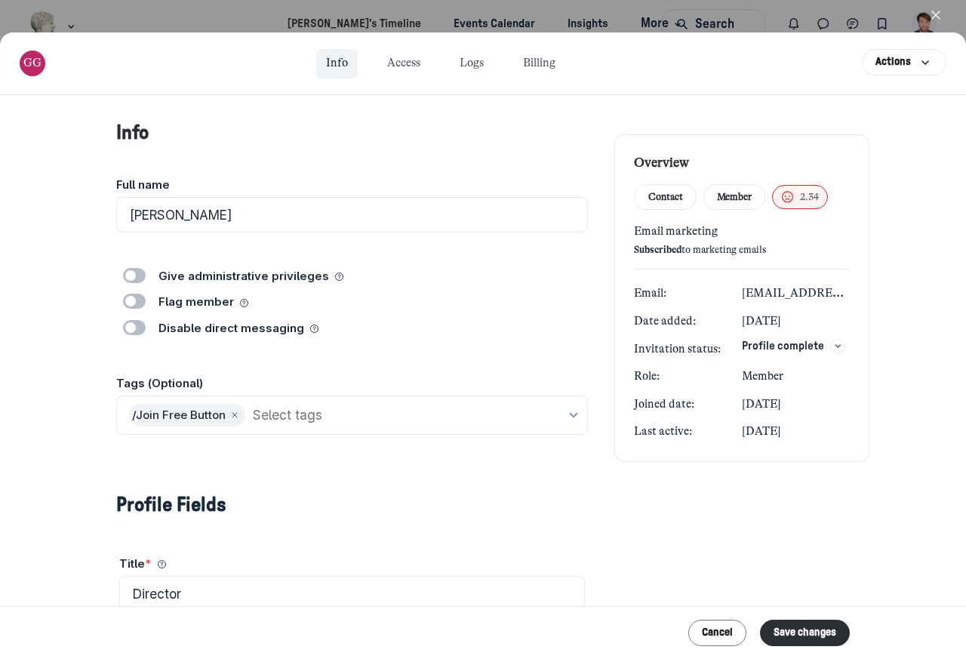
click at [940, 21] on icon "button" at bounding box center [936, 15] width 15 height 15
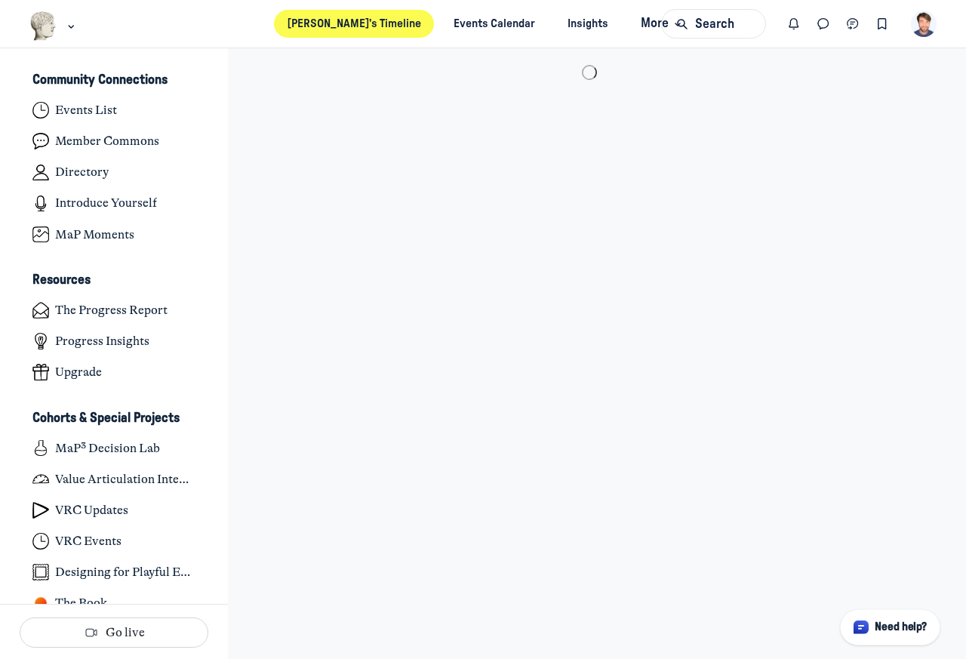
scroll to position [4424, 2967]
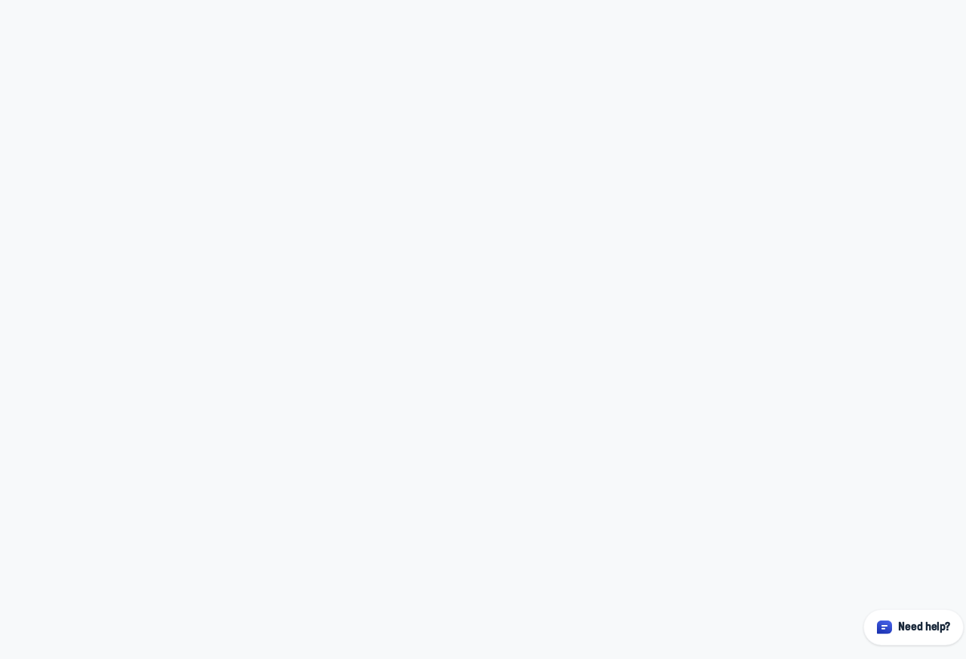
select select "10973"
select select "54313"
select select "63904"
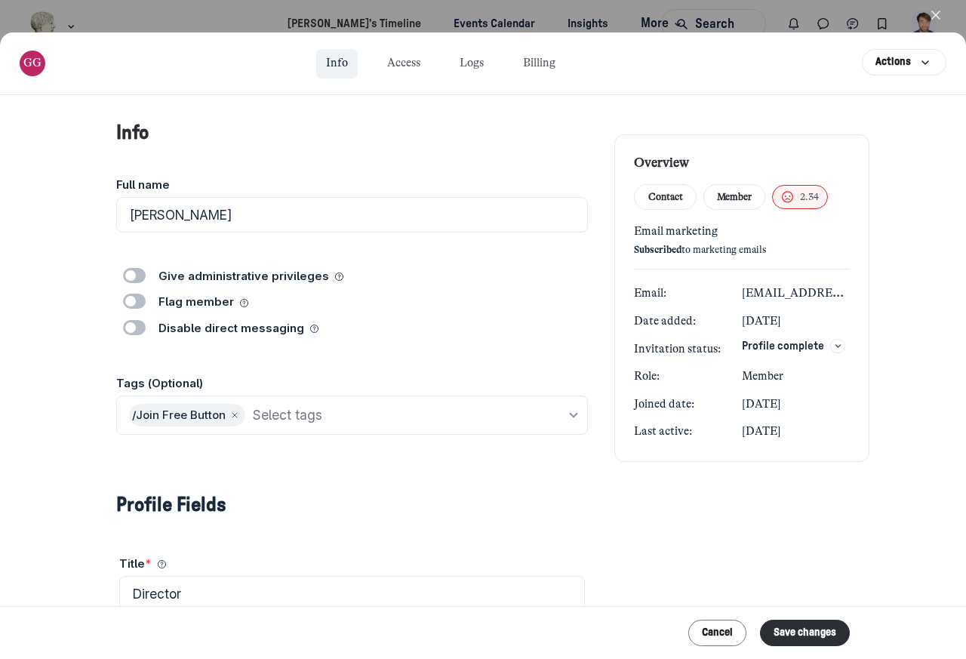
select select "10973"
select select "54313"
select select "63904"
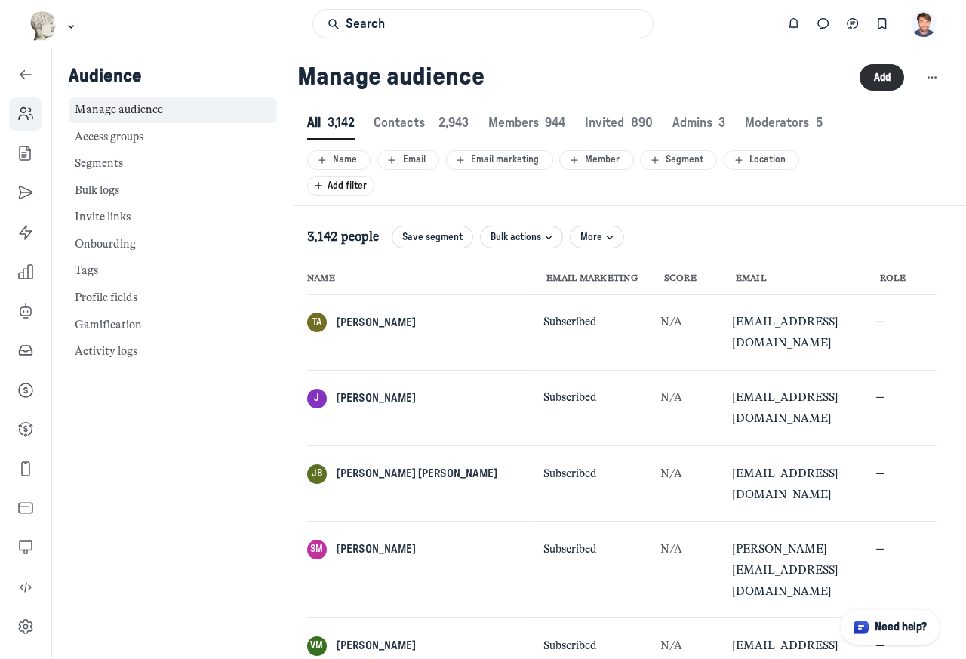
scroll to position [2050, 4694]
